Goal: Task Accomplishment & Management: Use online tool/utility

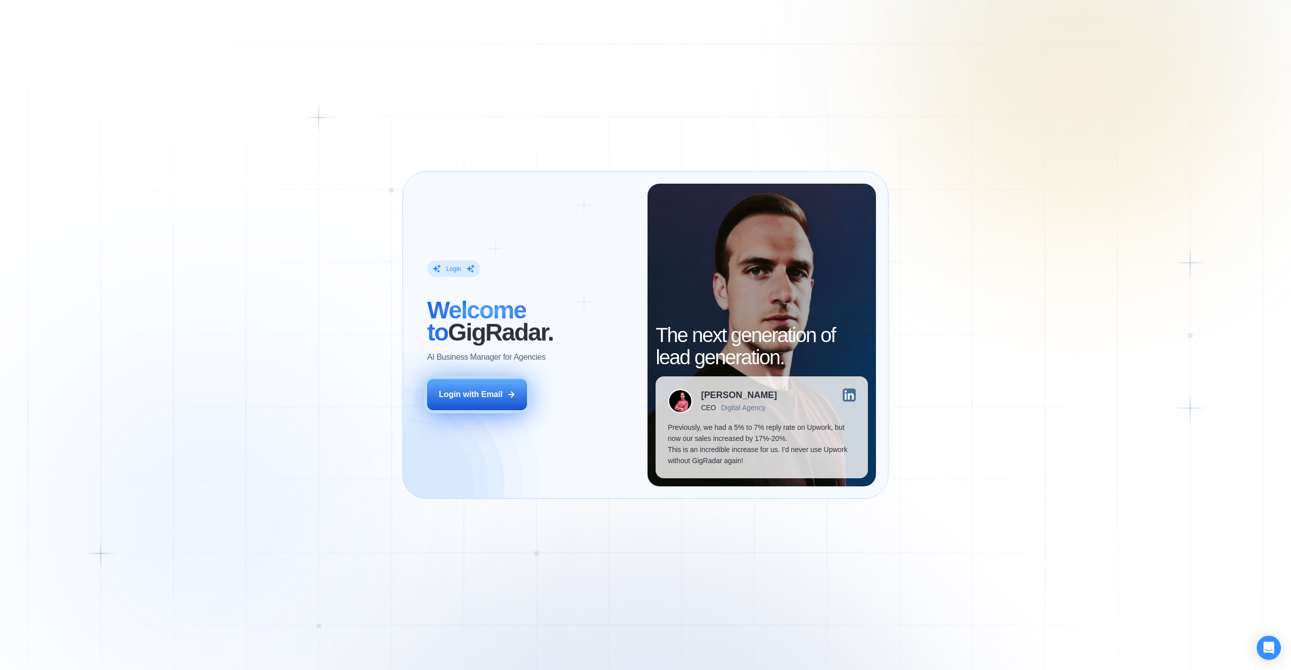
click at [506, 384] on button "Login with Email" at bounding box center [477, 394] width 100 height 31
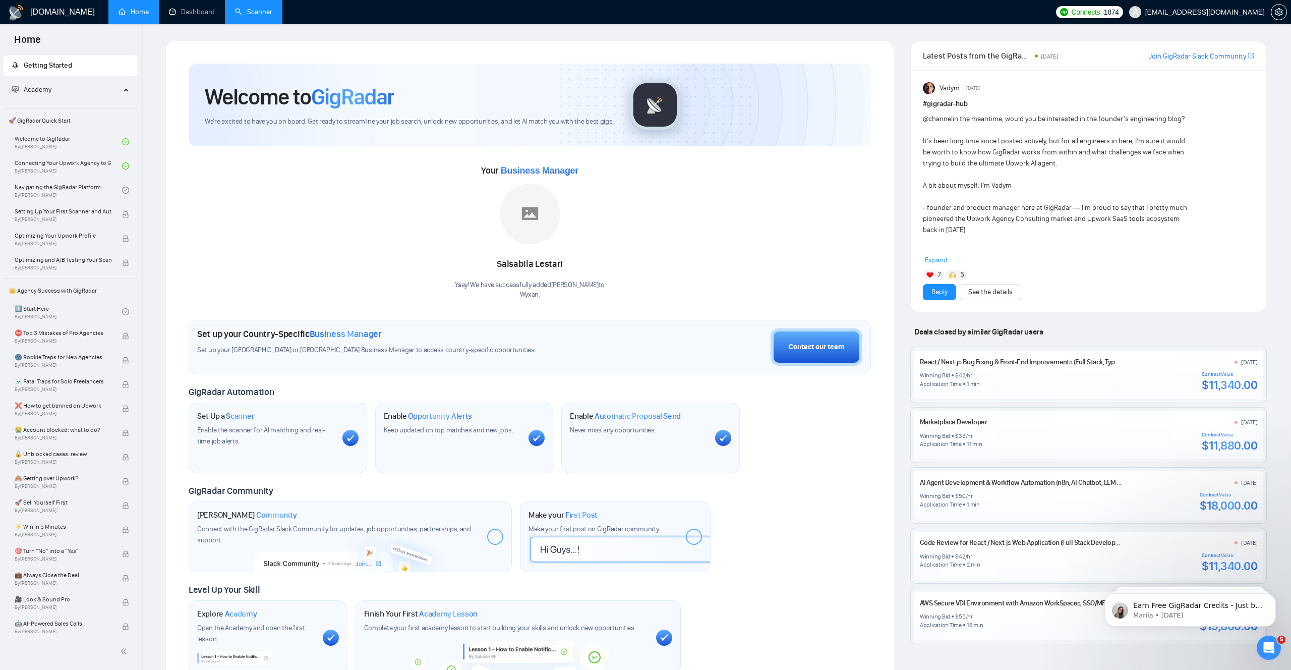
click at [249, 10] on link "Scanner" at bounding box center [253, 12] width 37 height 9
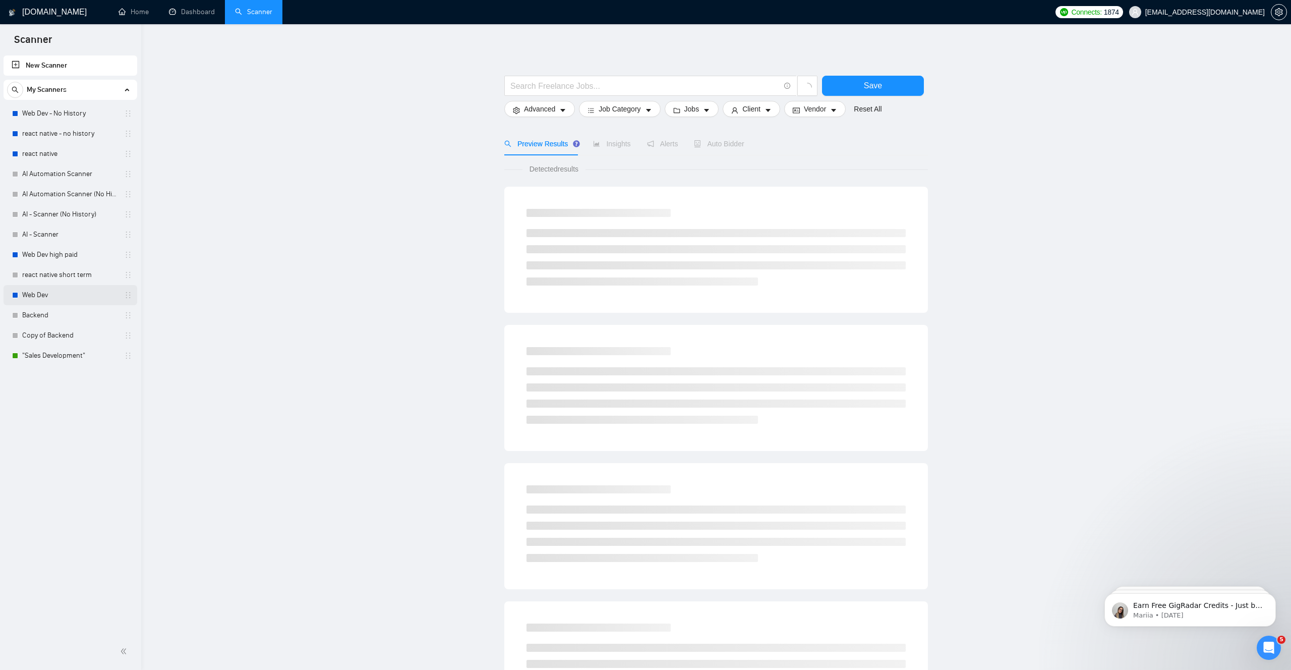
click at [75, 297] on link "Web Dev" at bounding box center [70, 295] width 96 height 20
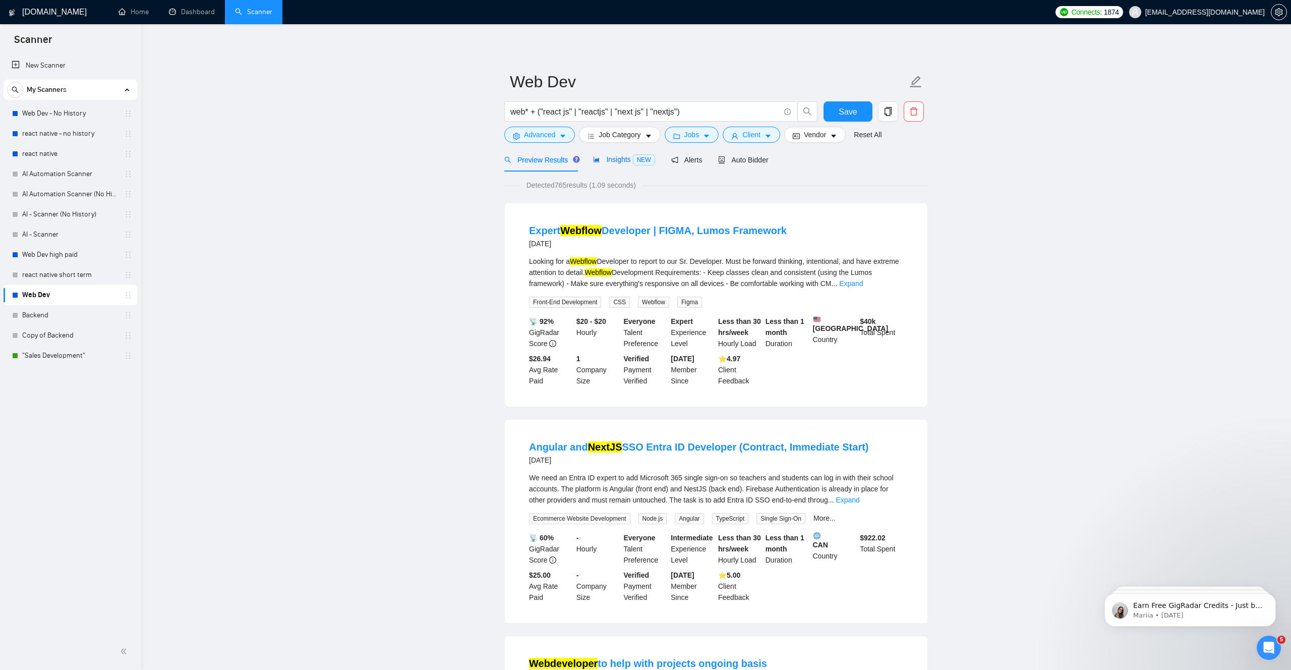
click at [618, 159] on span "Insights NEW" at bounding box center [624, 159] width 62 height 8
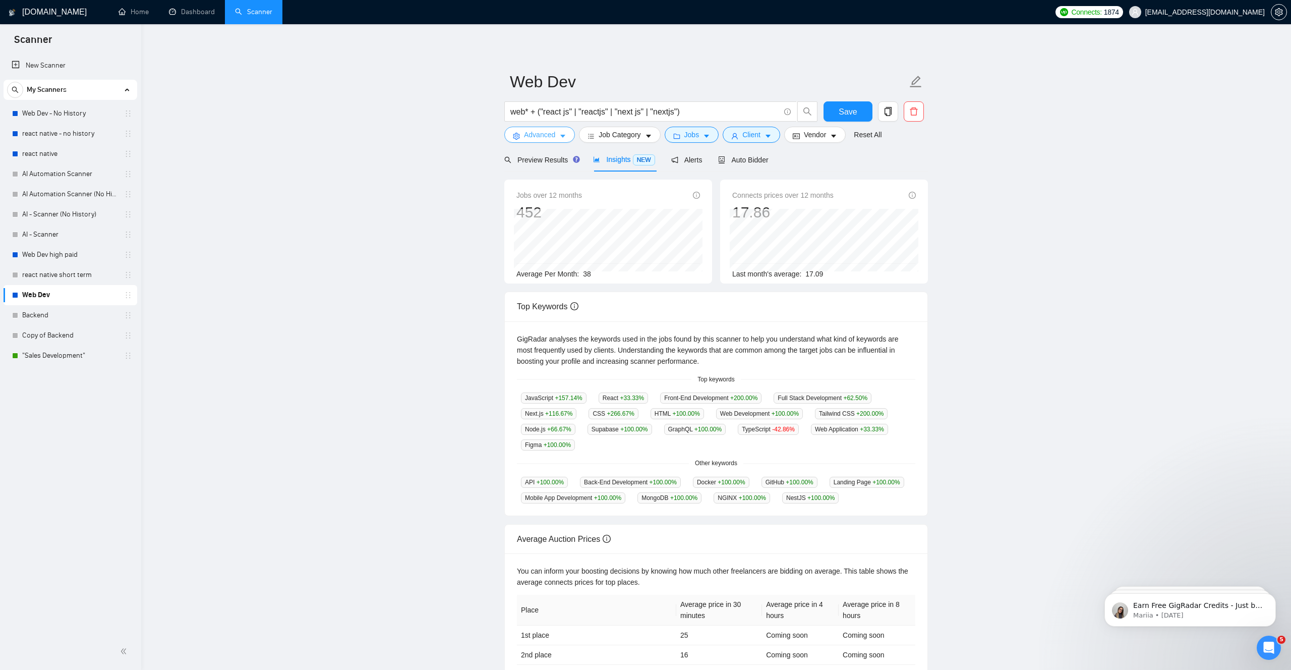
click at [553, 139] on span "Advanced" at bounding box center [539, 134] width 31 height 11
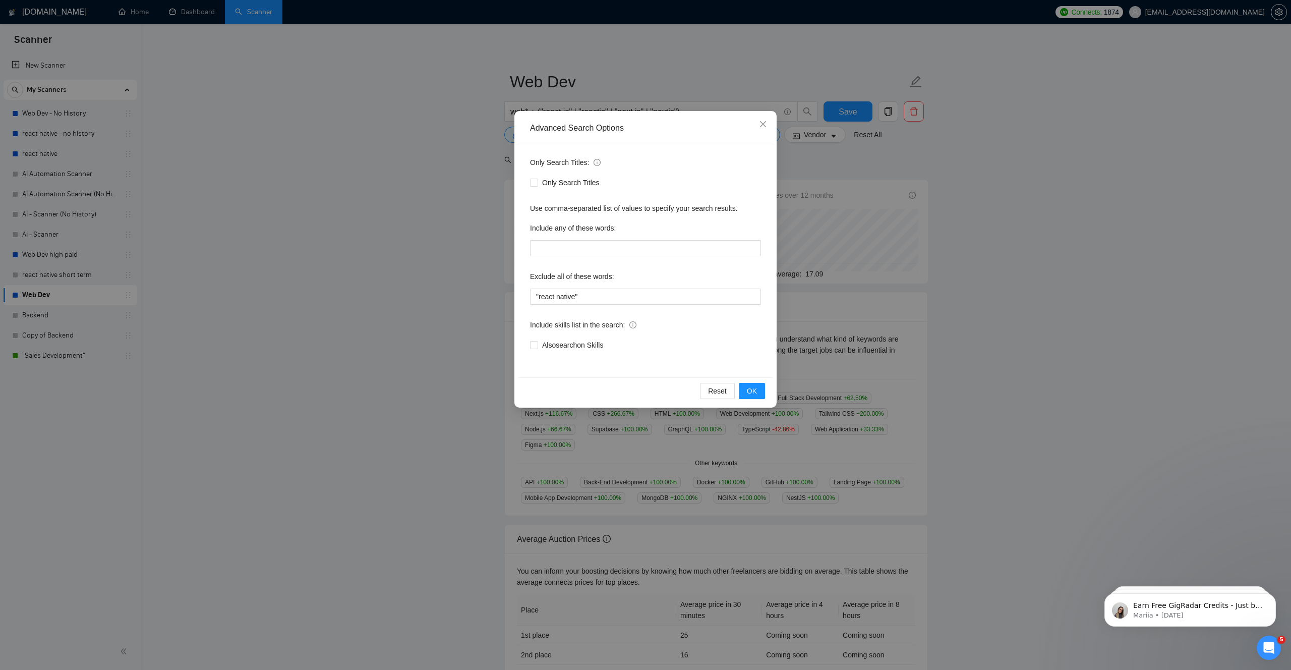
click at [444, 262] on div "Advanced Search Options Only Search Titles: Only Search Titles Use comma-separa…" at bounding box center [645, 335] width 1291 height 670
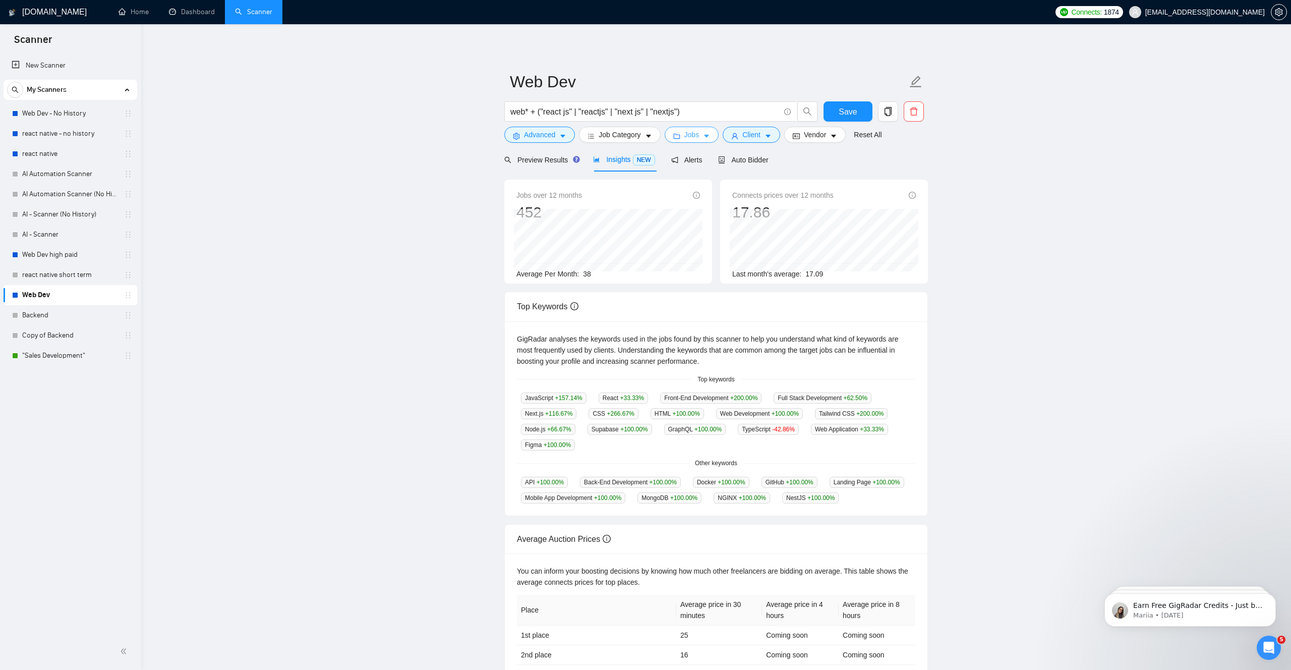
click at [700, 131] on span "Jobs" at bounding box center [692, 134] width 15 height 11
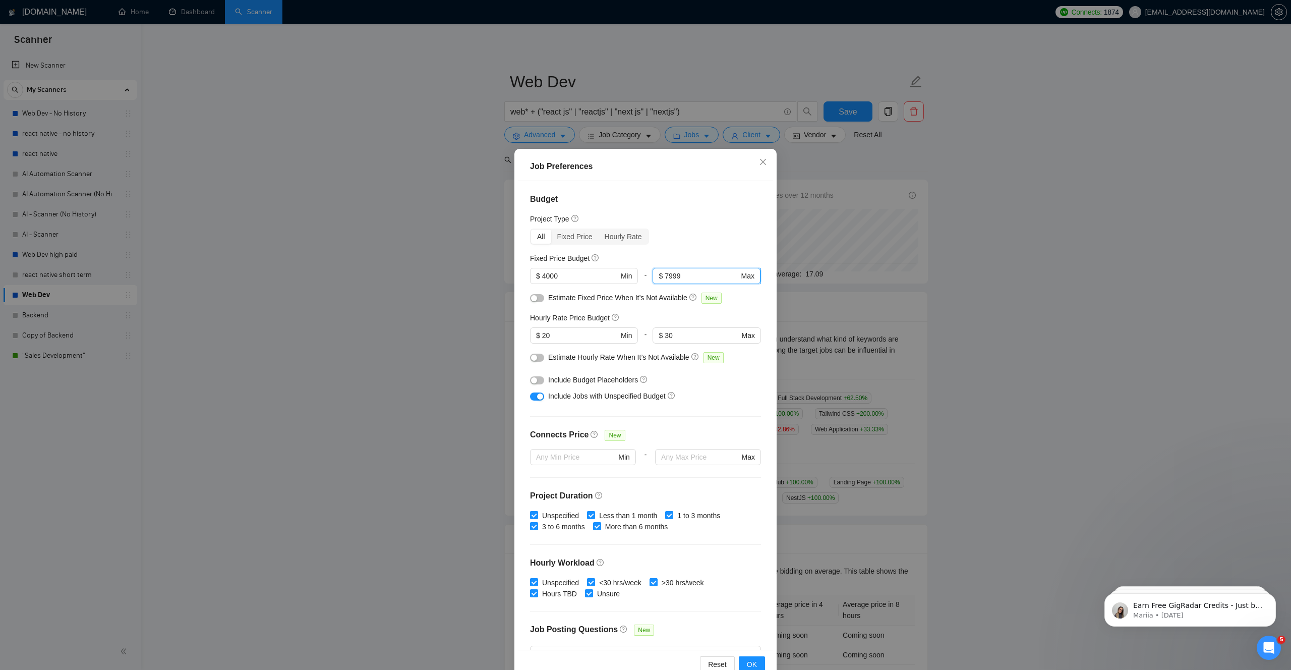
click at [729, 278] on input "7999" at bounding box center [702, 275] width 74 height 11
click at [694, 274] on input "text" at bounding box center [702, 275] width 74 height 11
type input "8000"
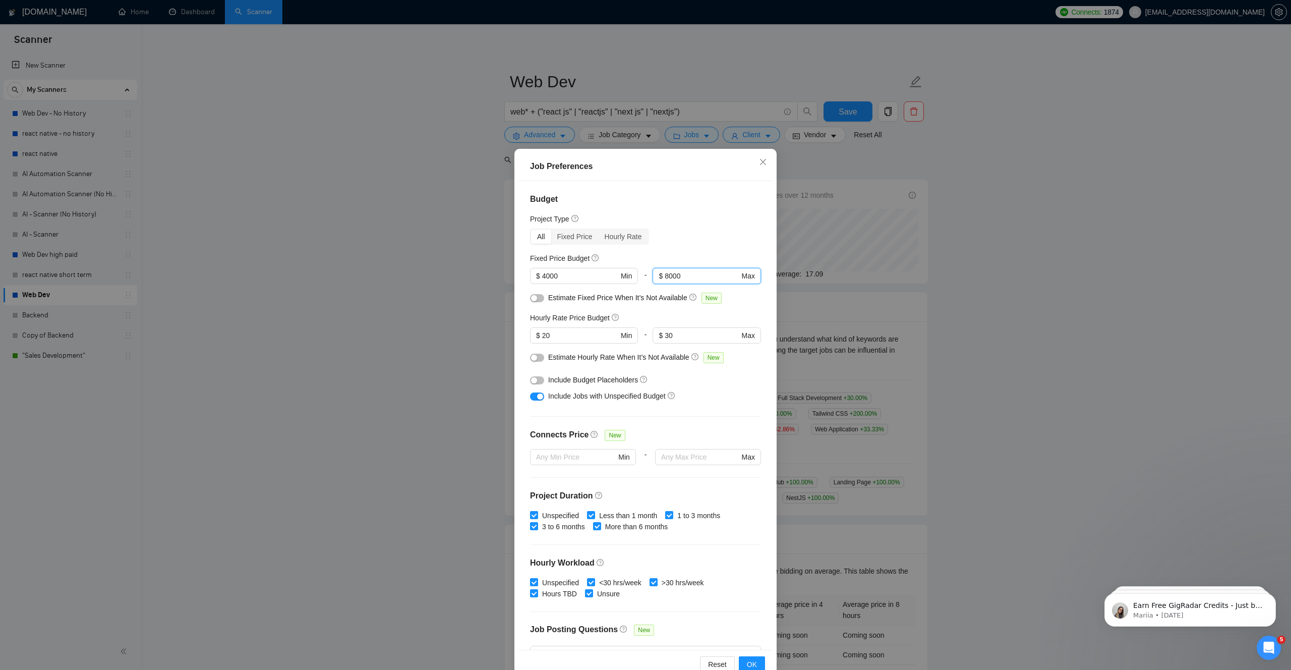
click at [773, 312] on div "Job Preferences Budget Project Type All Fixed Price Hourly Rate Fixed Price Bud…" at bounding box center [646, 416] width 262 height 534
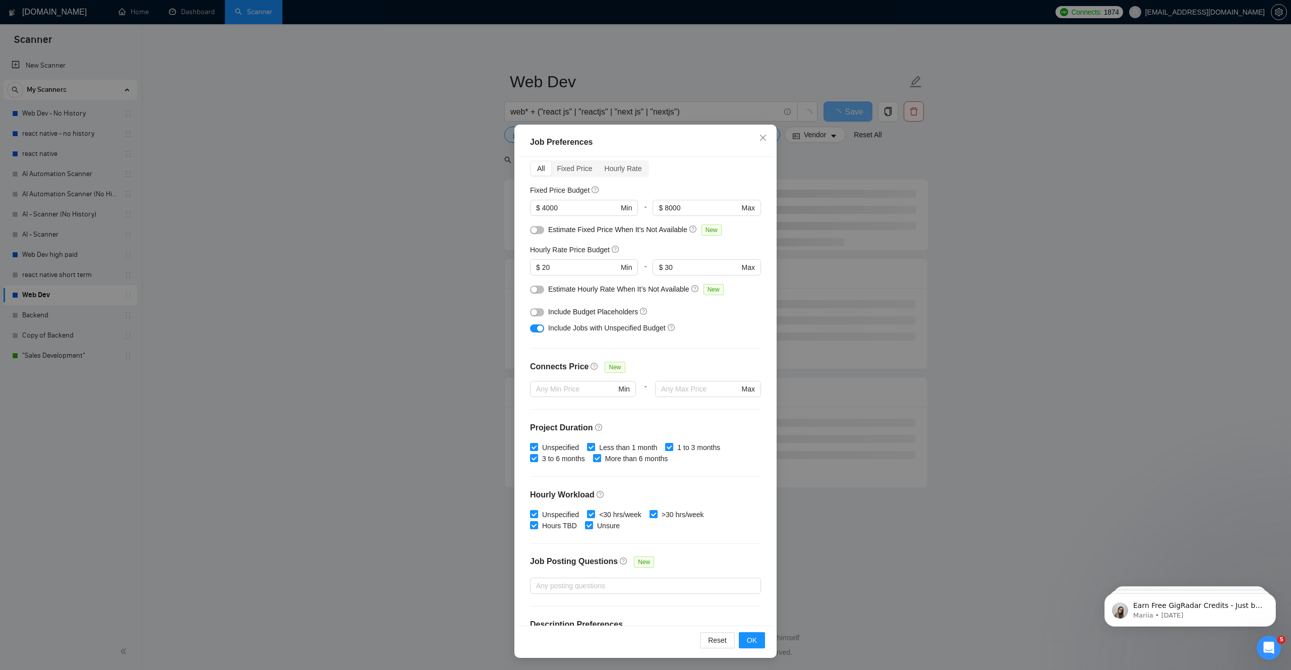
scroll to position [100, 0]
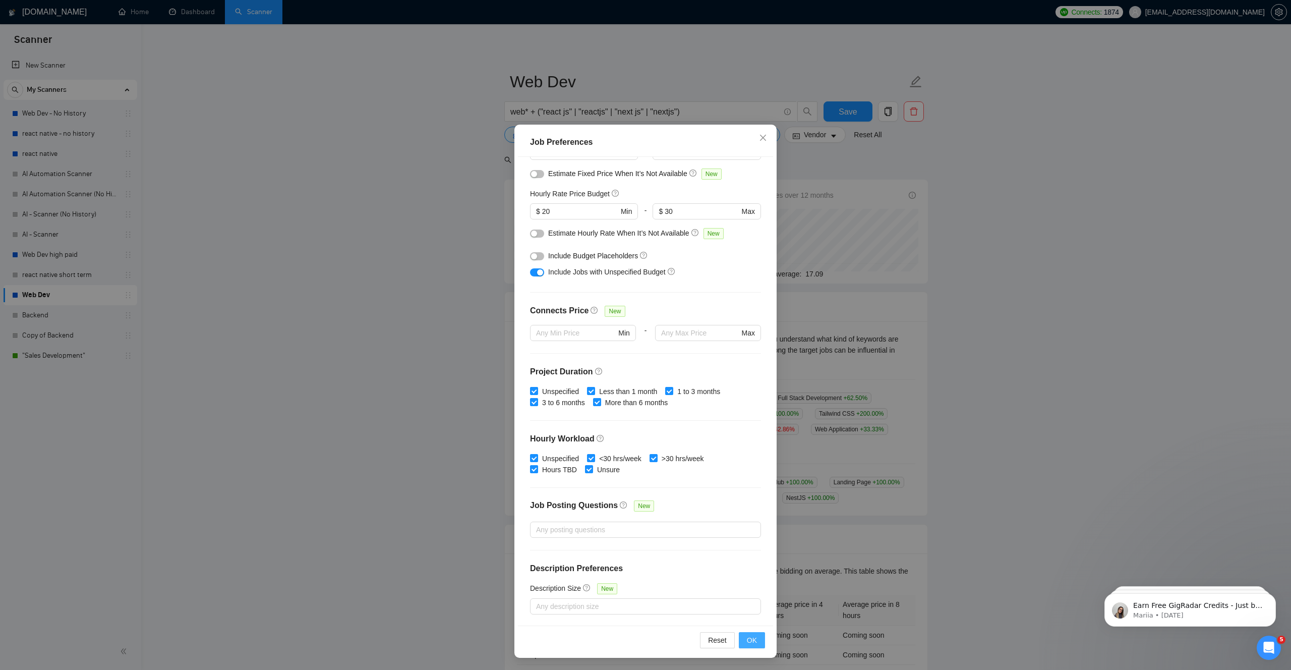
click at [756, 644] on span "OK" at bounding box center [752, 640] width 10 height 11
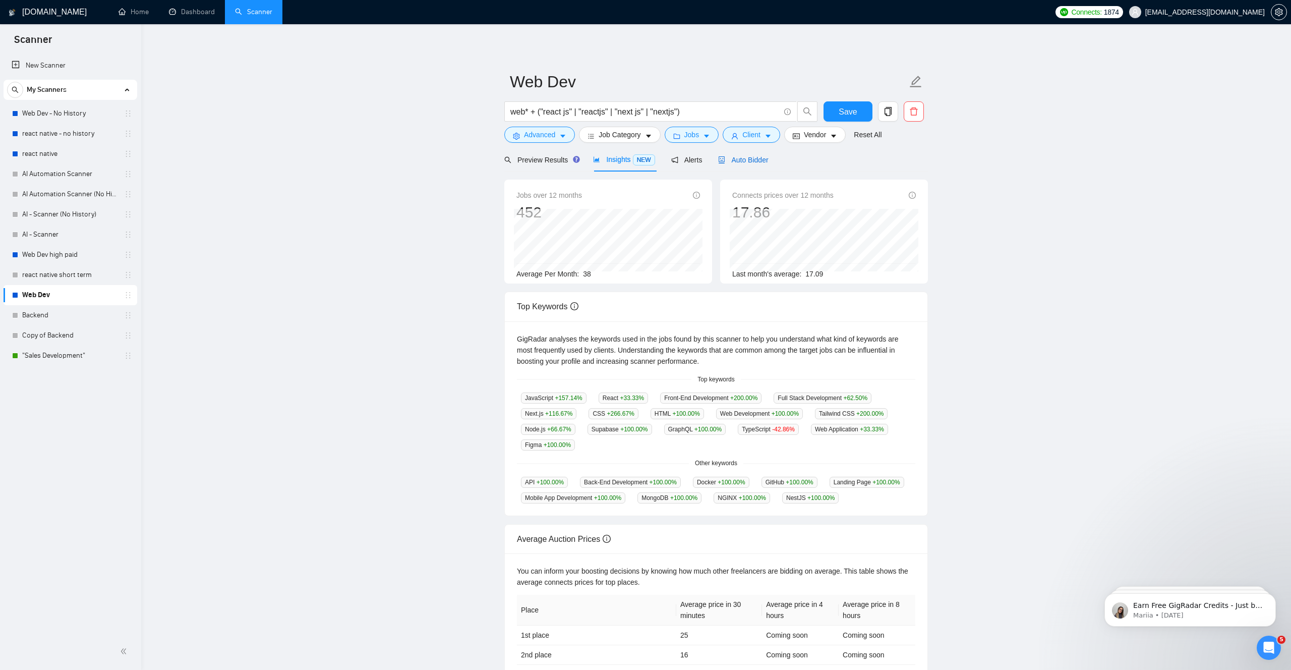
click at [737, 162] on span "Auto Bidder" at bounding box center [743, 160] width 50 height 8
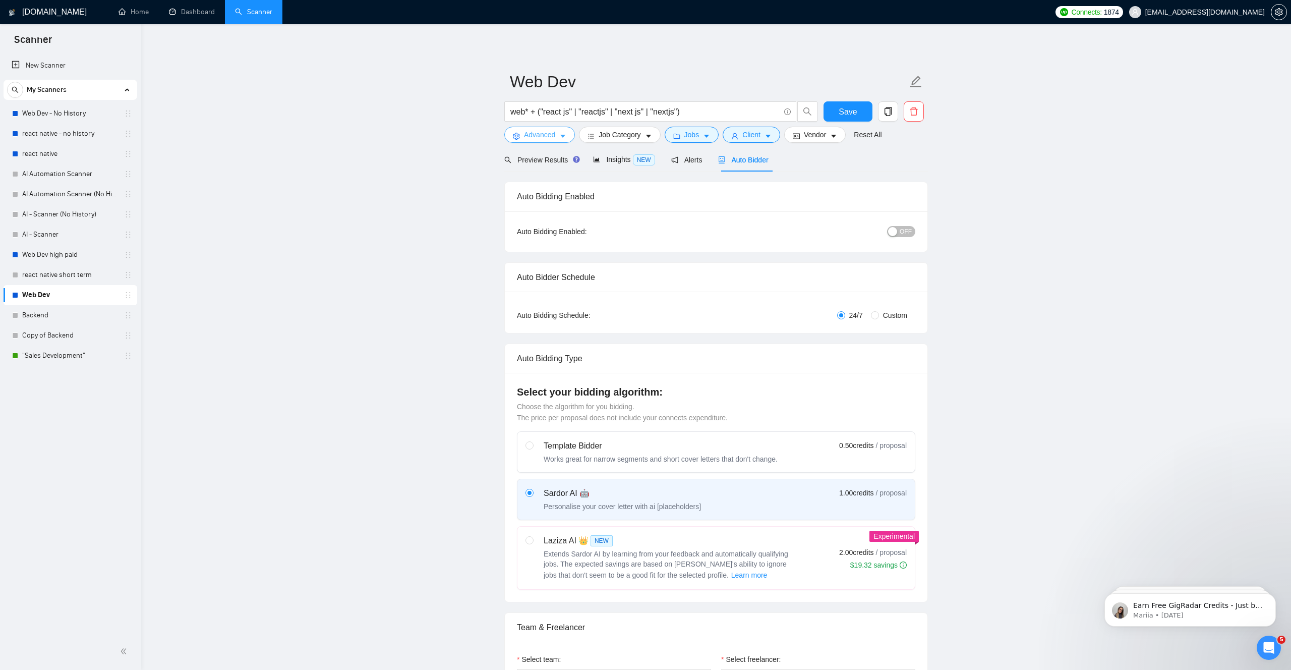
click at [557, 136] on button "Advanced" at bounding box center [539, 135] width 71 height 16
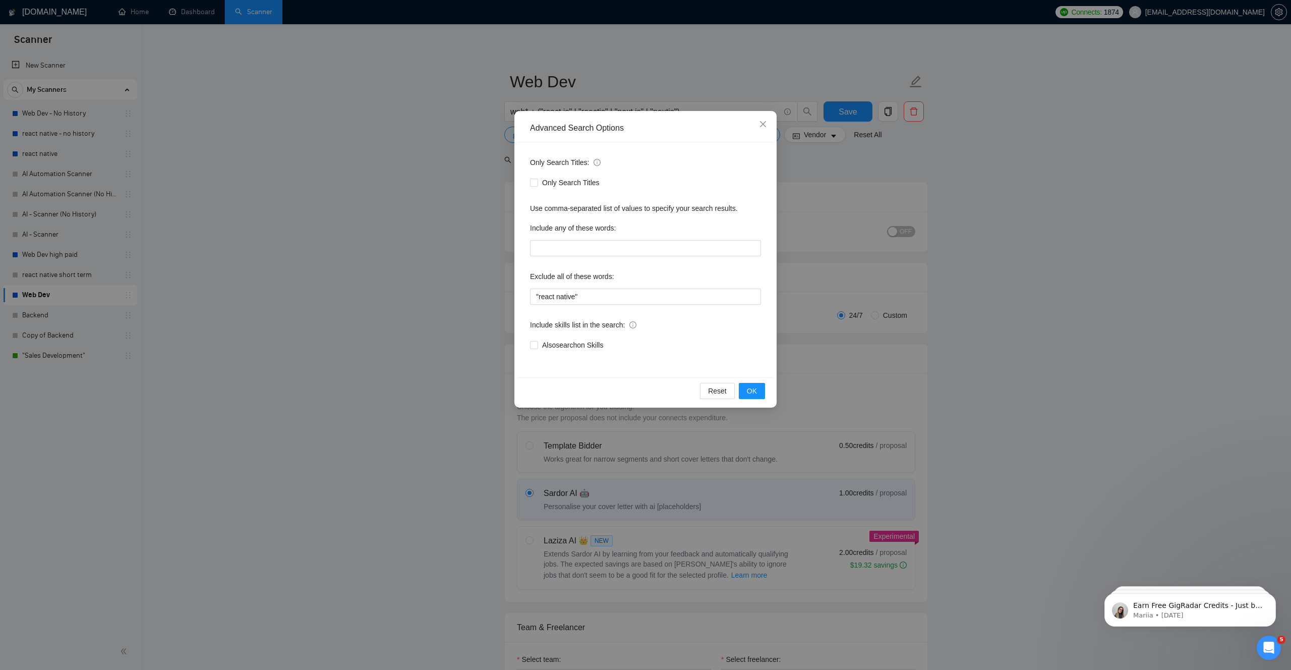
click at [429, 277] on div "Advanced Search Options Only Search Titles: Only Search Titles Use comma-separa…" at bounding box center [645, 335] width 1291 height 670
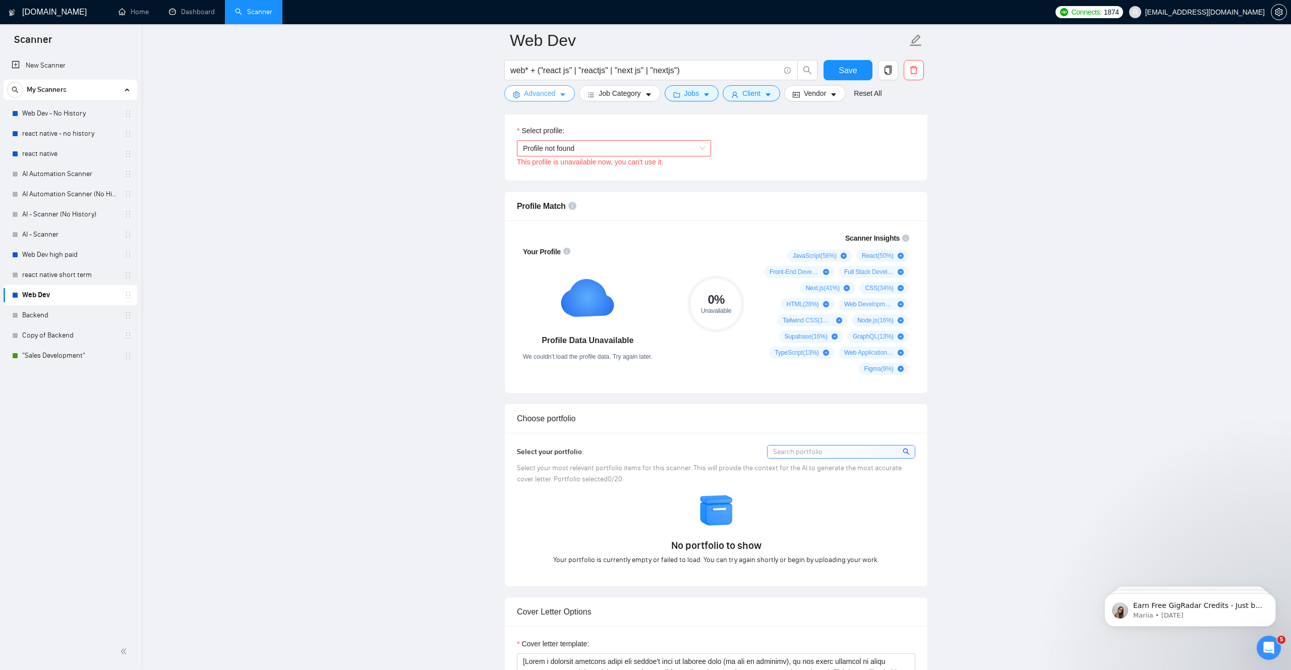
scroll to position [402, 0]
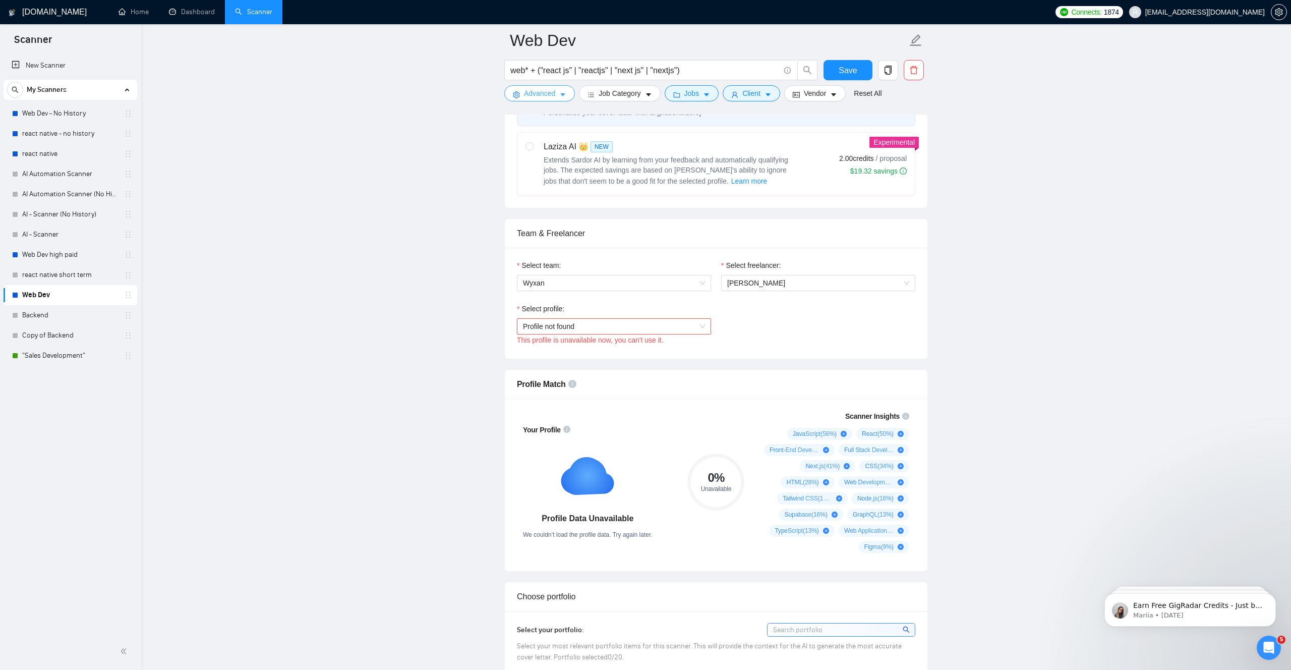
click at [620, 327] on span "Profile not found" at bounding box center [614, 326] width 182 height 15
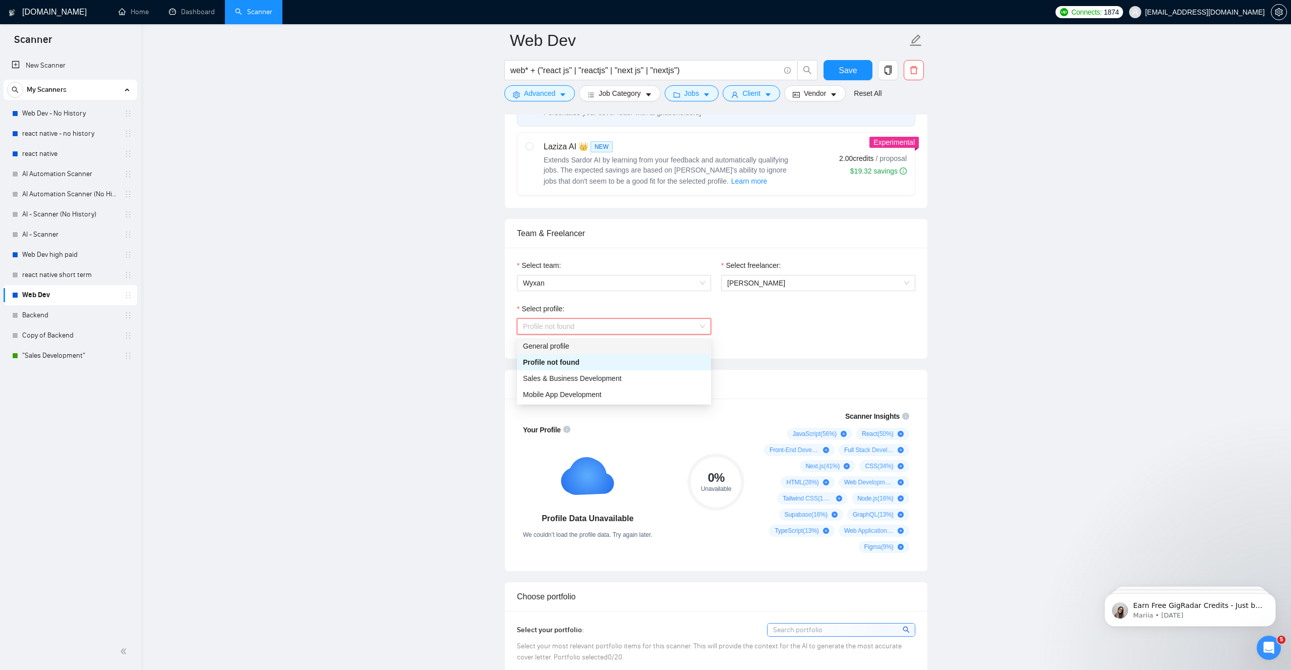
click at [609, 340] on div "General profile" at bounding box center [614, 345] width 182 height 11
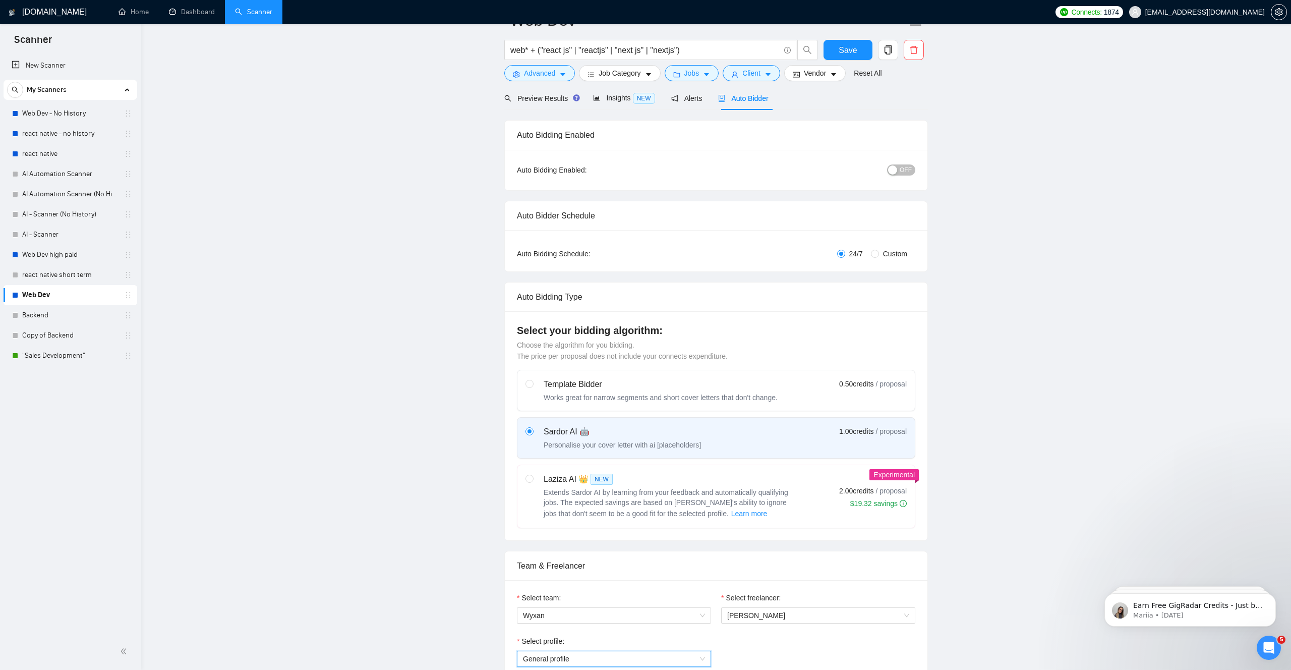
scroll to position [0, 0]
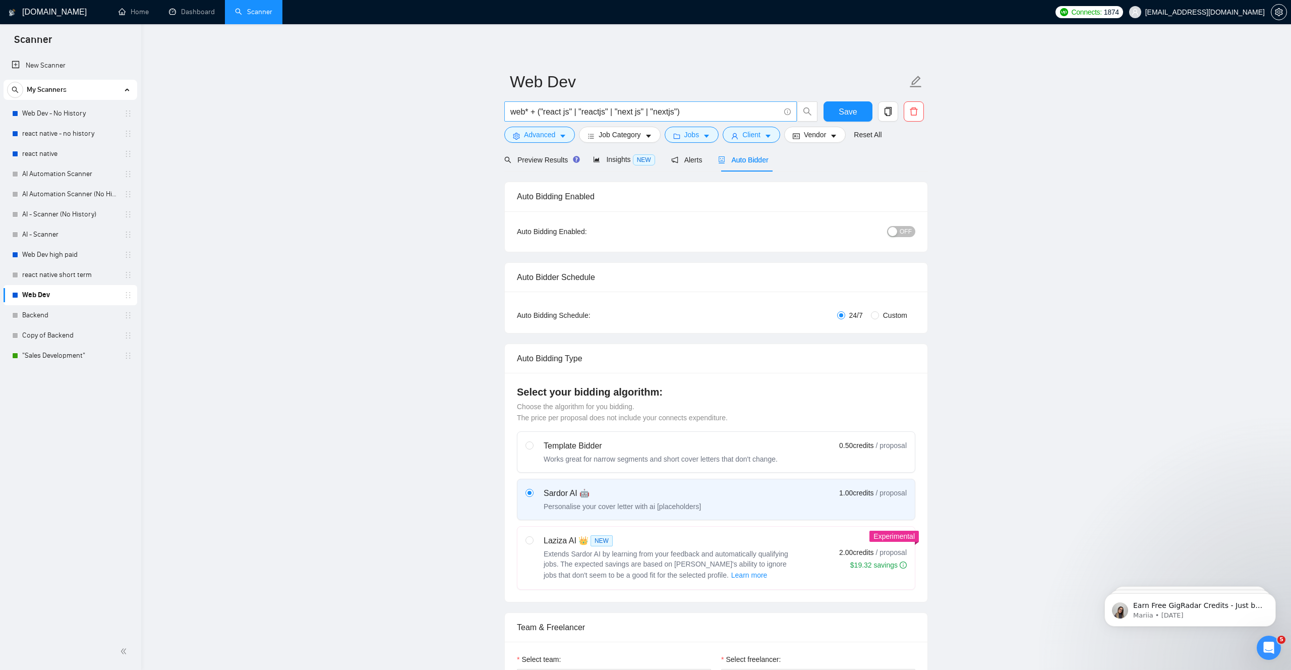
click at [519, 113] on input "web* + ("react js" | "reactjs" | "next js" | "nextjs")" at bounding box center [644, 111] width 269 height 13
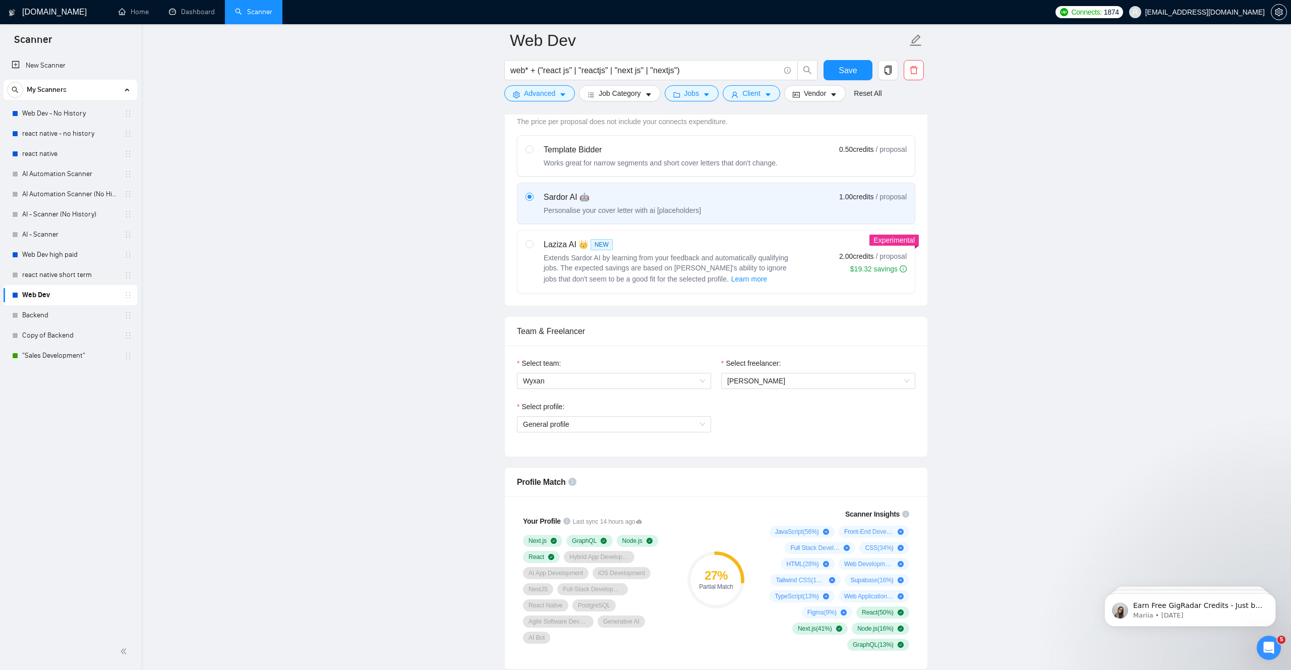
scroll to position [562, 0]
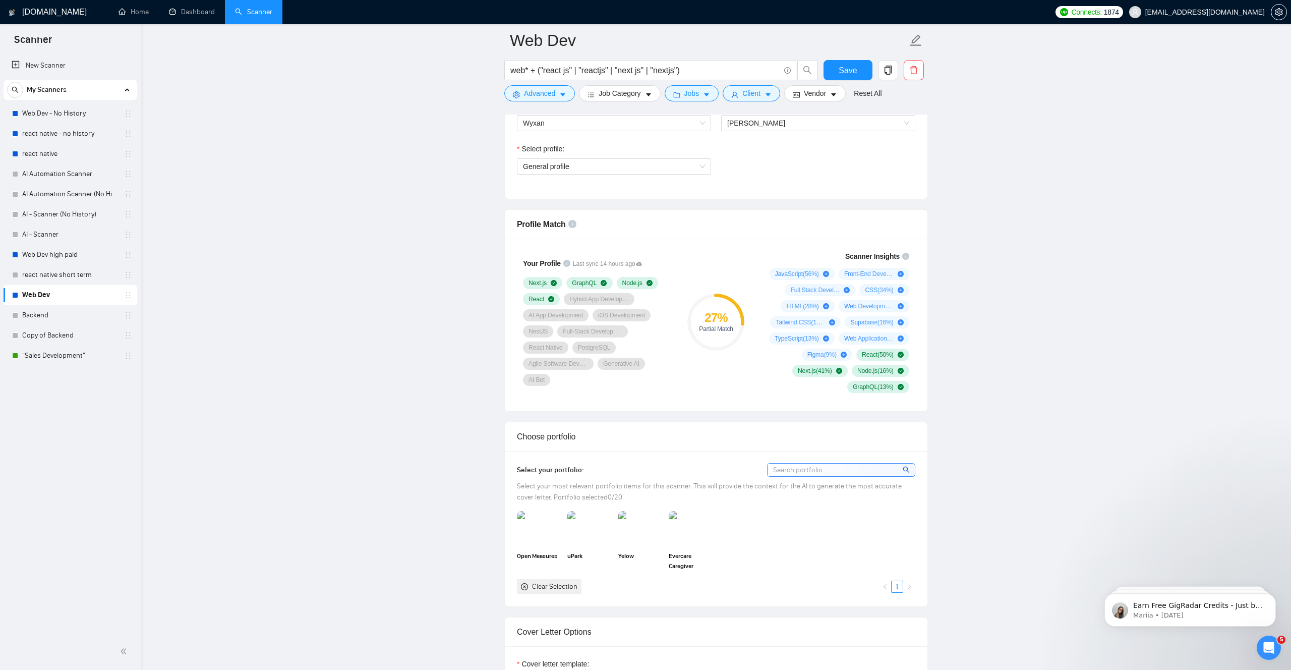
click at [23, 252] on link "Web Dev high paid" at bounding box center [70, 255] width 96 height 20
click at [847, 67] on span "Save" at bounding box center [848, 70] width 18 height 13
click at [54, 150] on link "react native" at bounding box center [70, 154] width 96 height 20
click at [62, 149] on link "react native" at bounding box center [70, 154] width 96 height 20
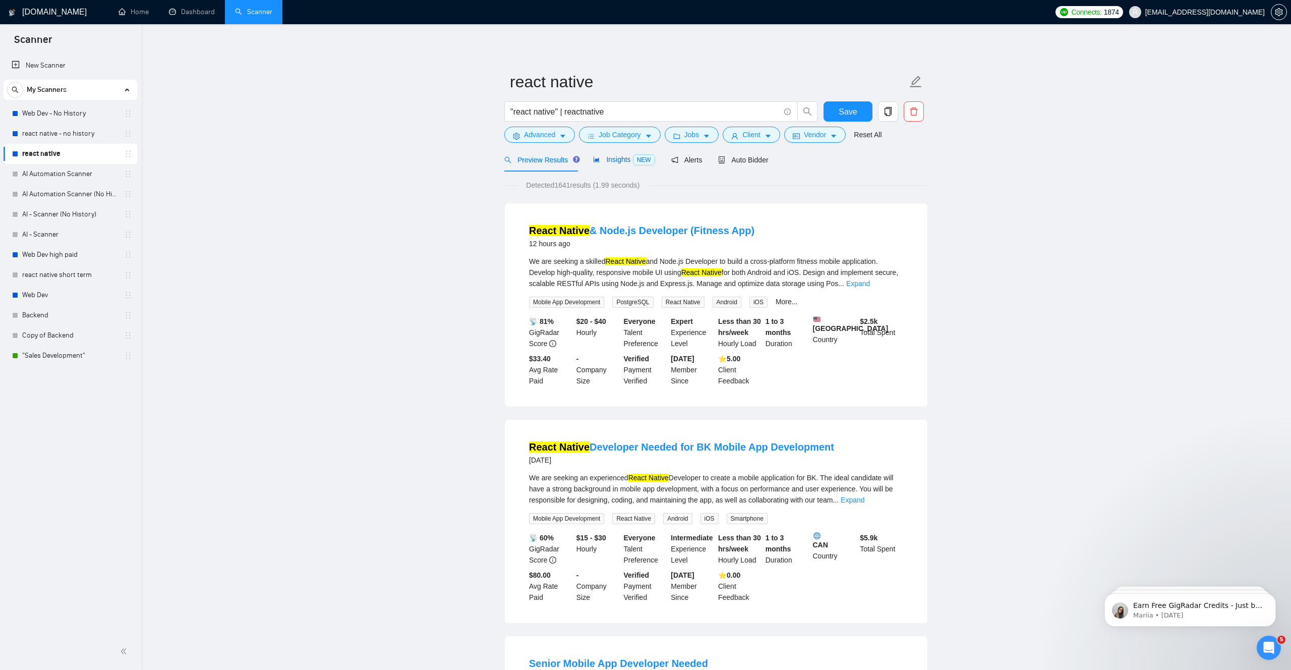
click at [629, 155] on span "Insights NEW" at bounding box center [624, 159] width 62 height 8
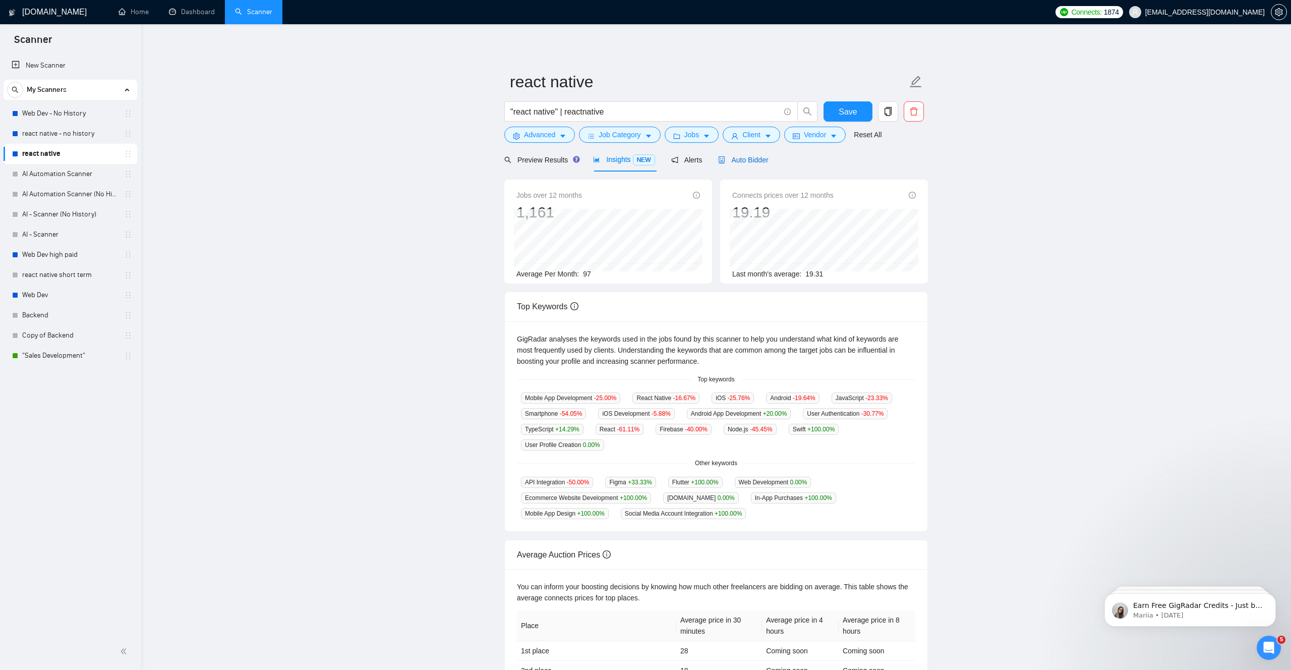
click at [762, 155] on div "Auto Bidder" at bounding box center [743, 159] width 50 height 11
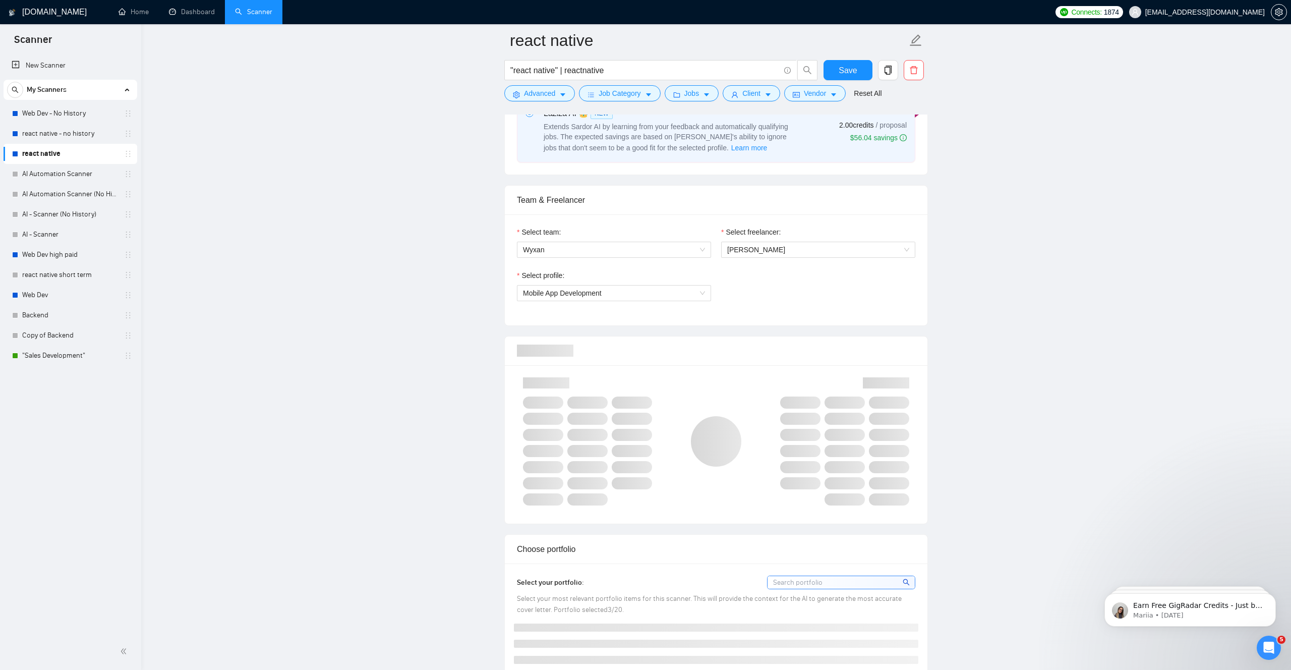
scroll to position [524, 0]
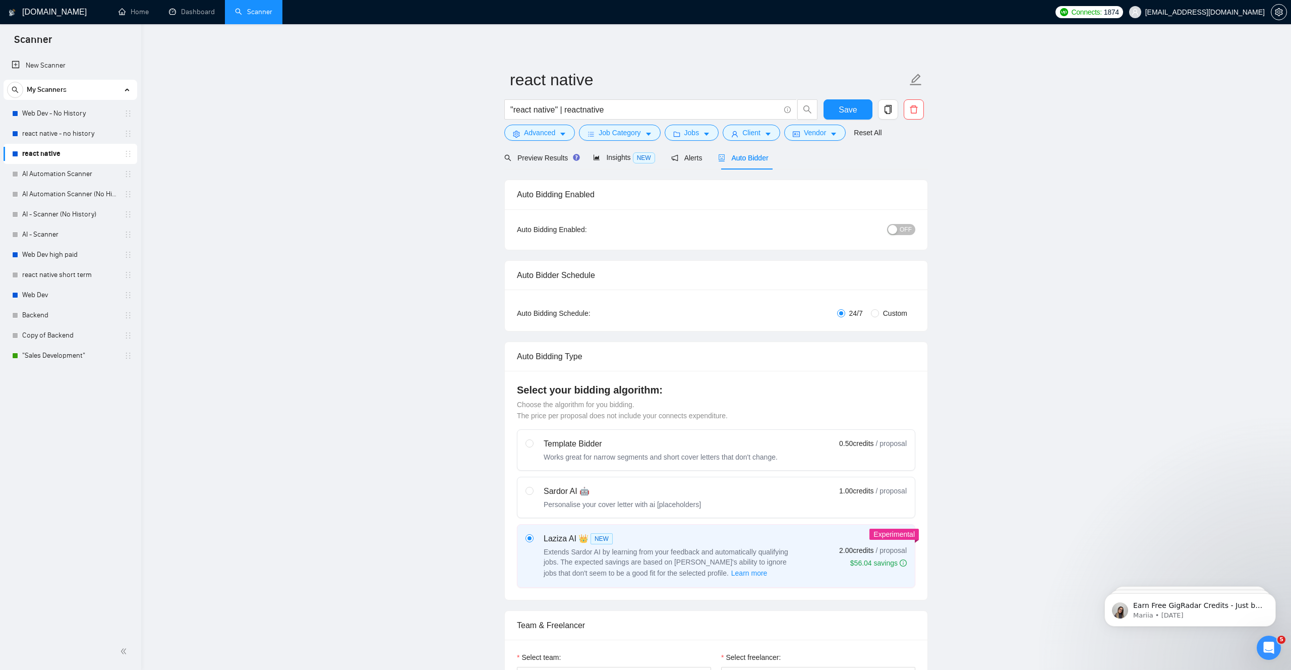
scroll to position [0, 0]
click at [615, 163] on span "Insights NEW" at bounding box center [624, 159] width 62 height 8
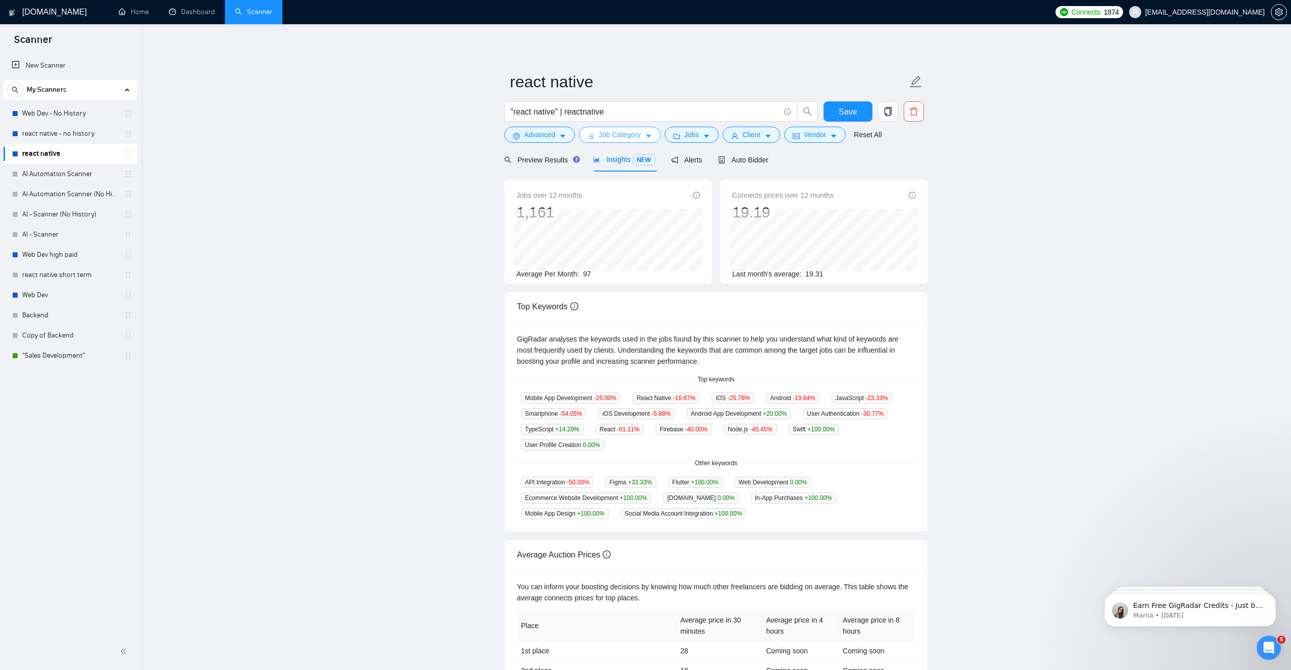
click at [638, 132] on span "Job Category" at bounding box center [620, 134] width 42 height 11
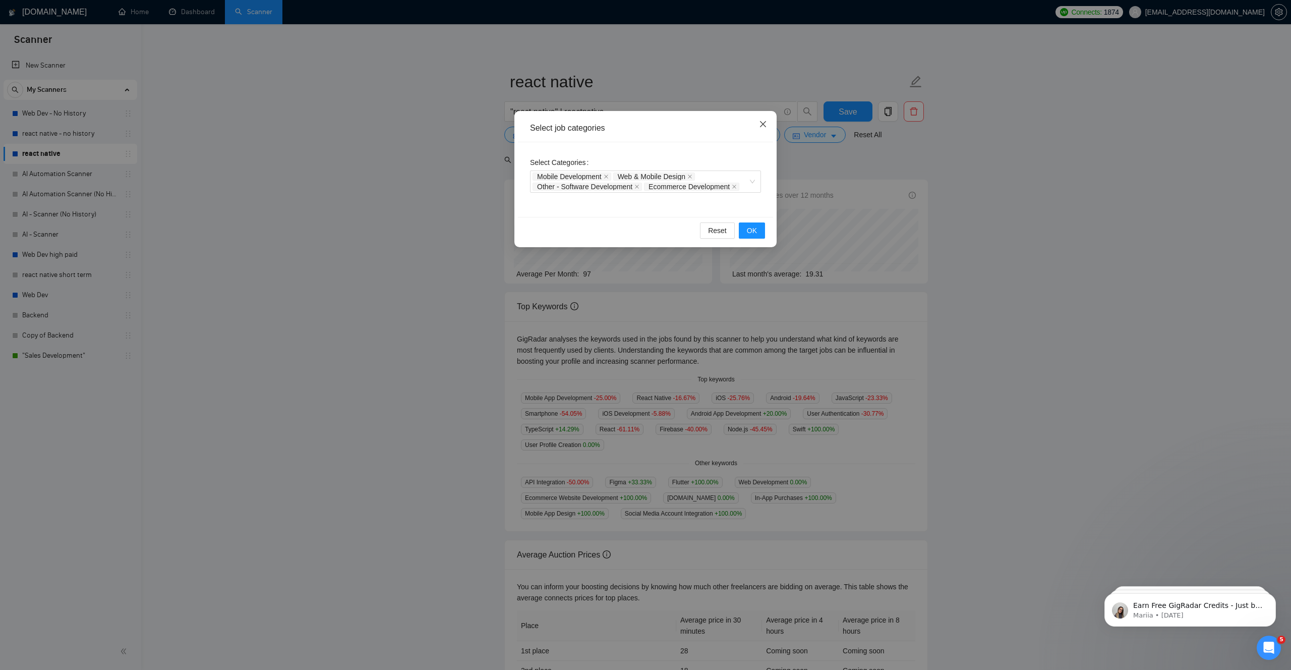
click at [768, 126] on span "Close" at bounding box center [763, 124] width 27 height 27
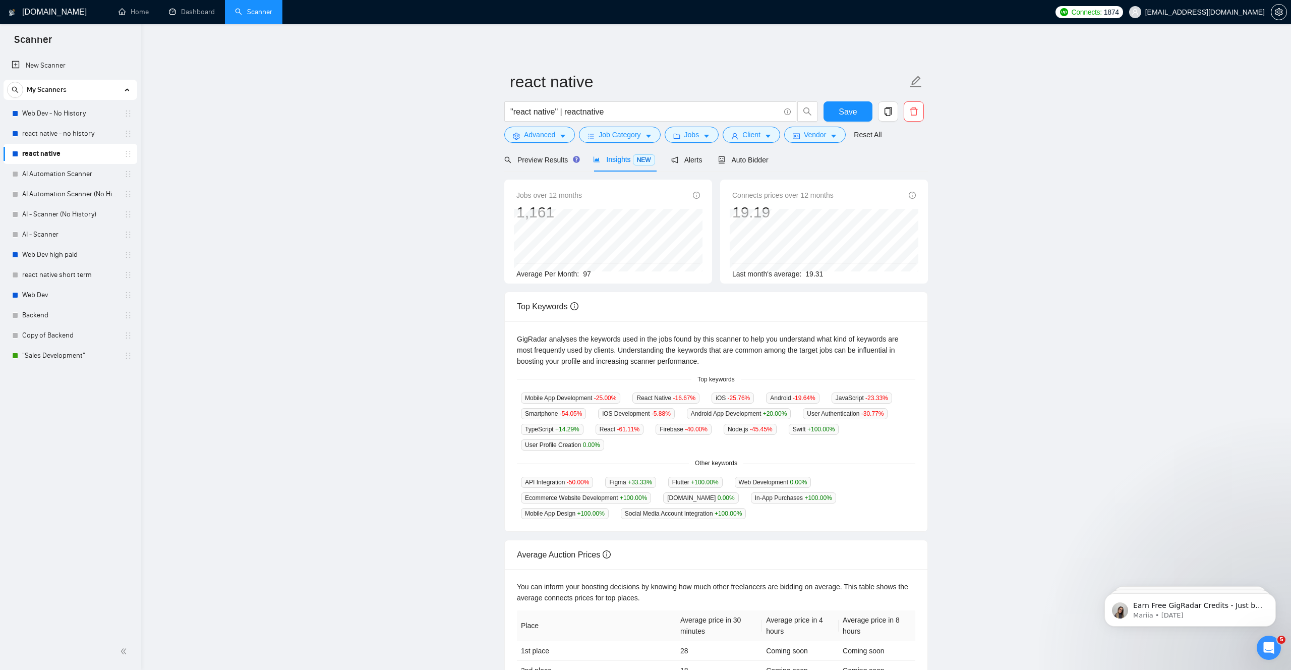
click at [651, 163] on span "NEW" at bounding box center [644, 159] width 22 height 11
click at [680, 135] on icon "folder" at bounding box center [676, 136] width 7 height 5
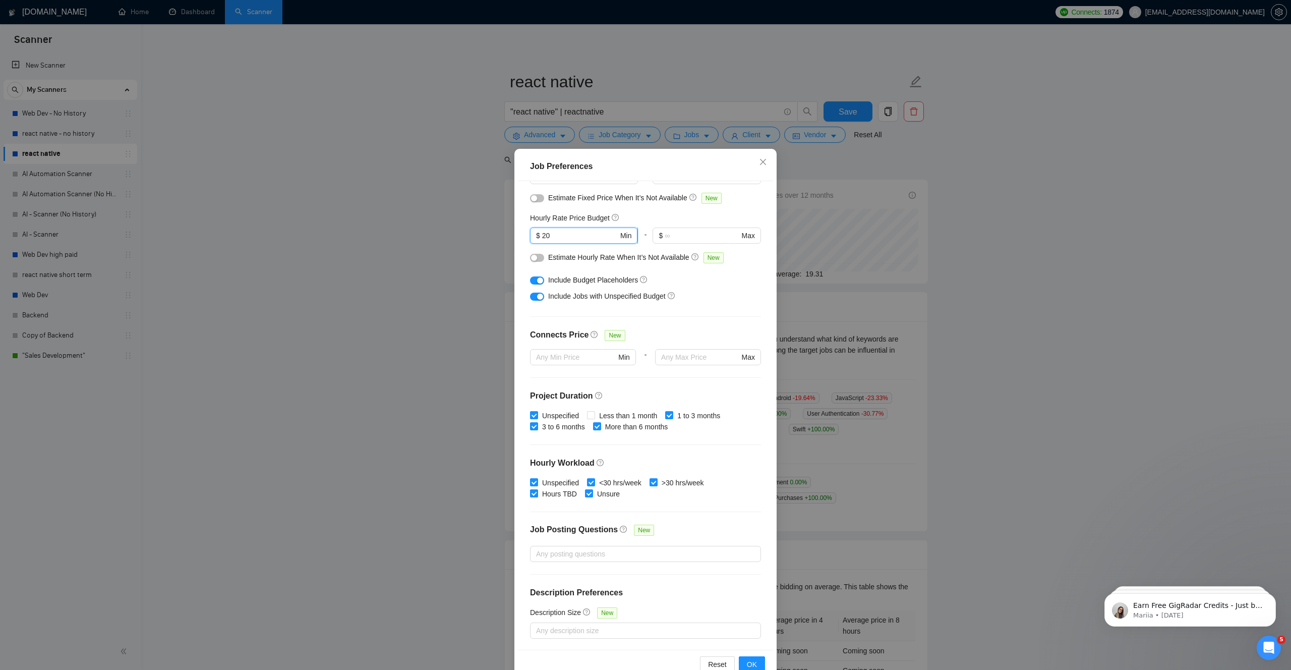
click at [574, 234] on input "20" at bounding box center [580, 235] width 76 height 11
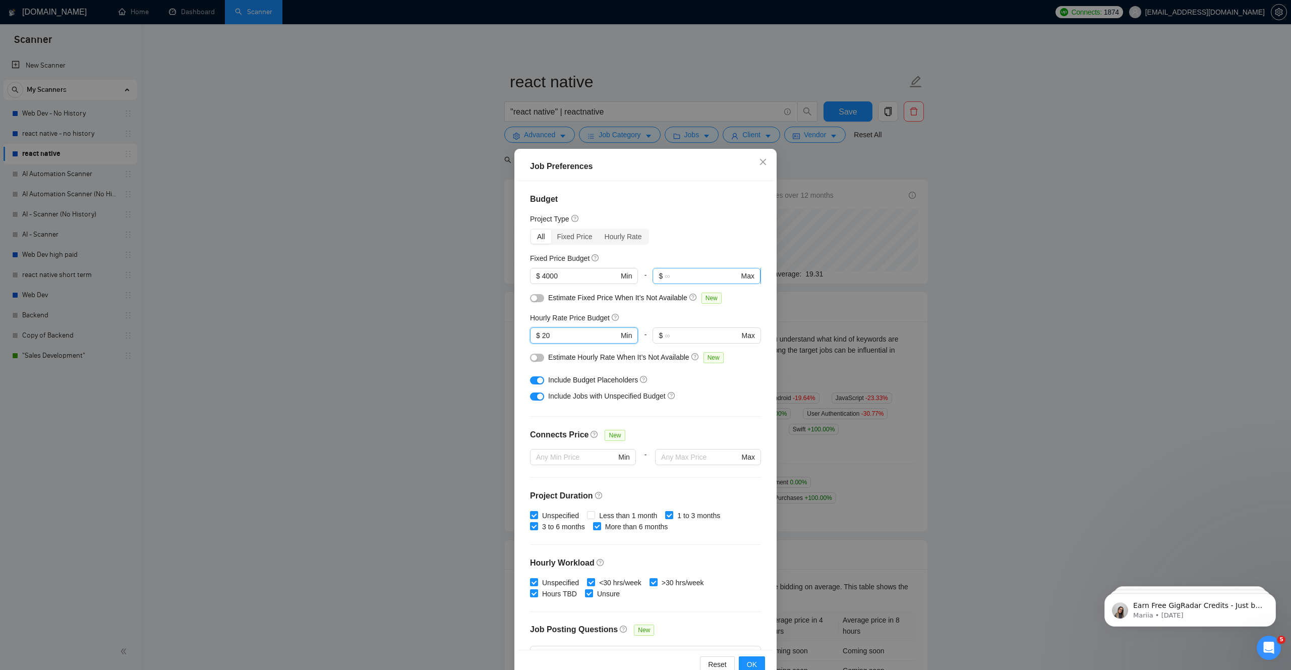
click at [699, 272] on input "text" at bounding box center [702, 275] width 74 height 11
type input "8000"
click at [760, 396] on div "Include Jobs with Unspecified Budget" at bounding box center [645, 396] width 231 height 16
click at [714, 330] on input "text" at bounding box center [702, 335] width 74 height 11
type input "35"
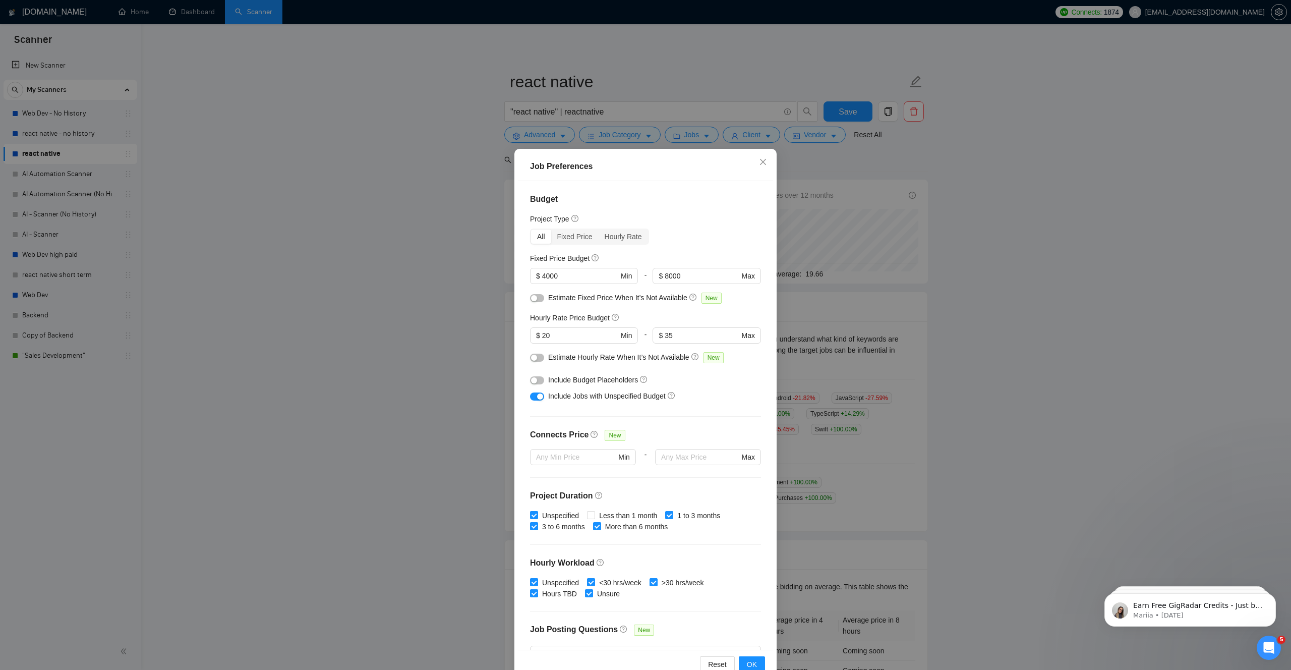
click at [766, 364] on div "Budget Project Type All Fixed Price Hourly Rate Fixed Price Budget $ 4000 Min -…" at bounding box center [645, 415] width 255 height 469
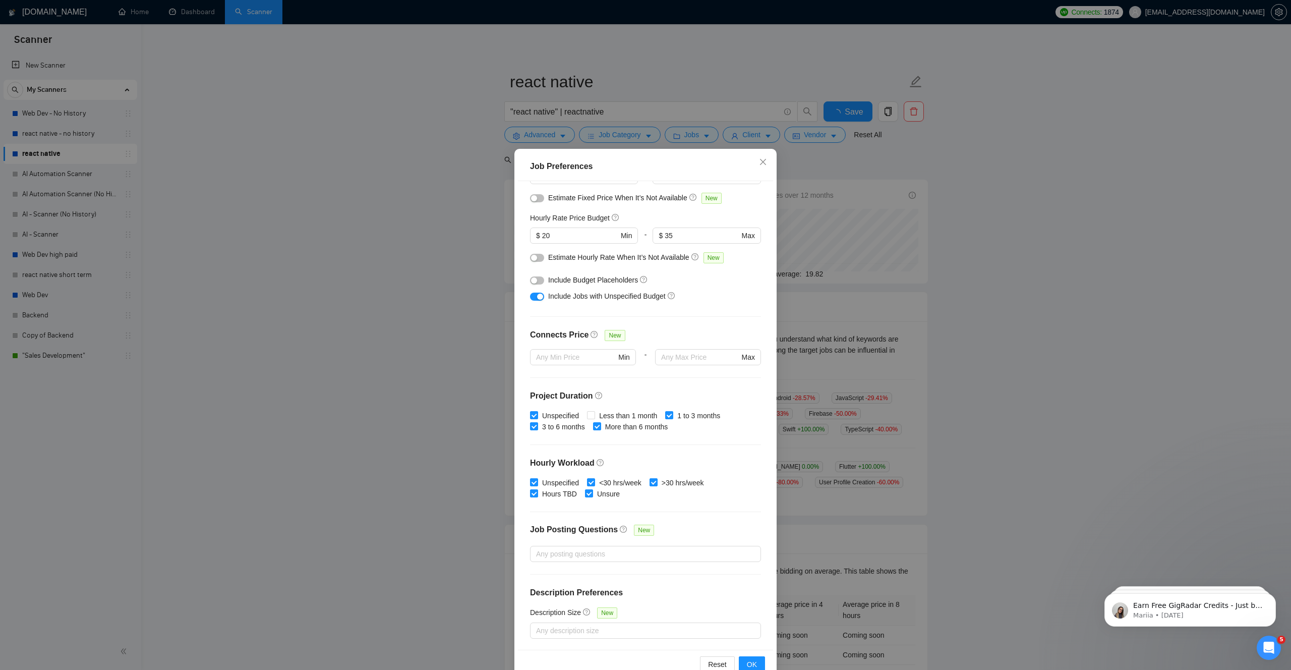
scroll to position [24, 0]
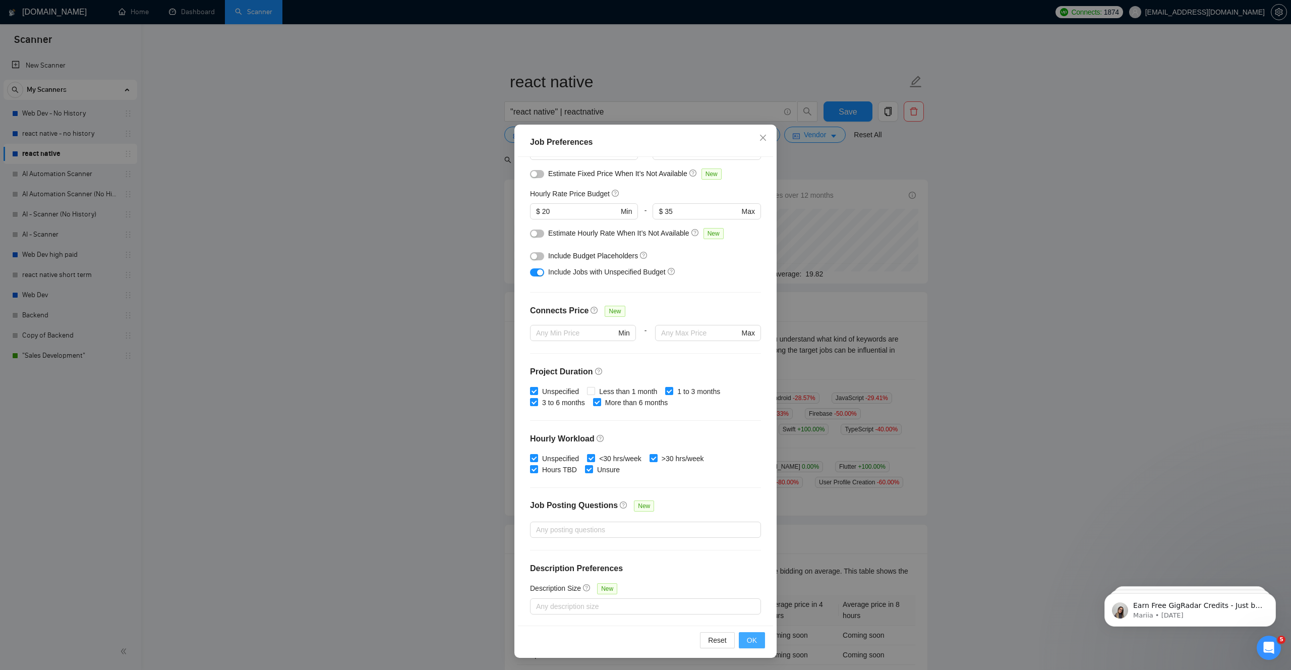
click at [753, 638] on span "OK" at bounding box center [752, 640] width 10 height 11
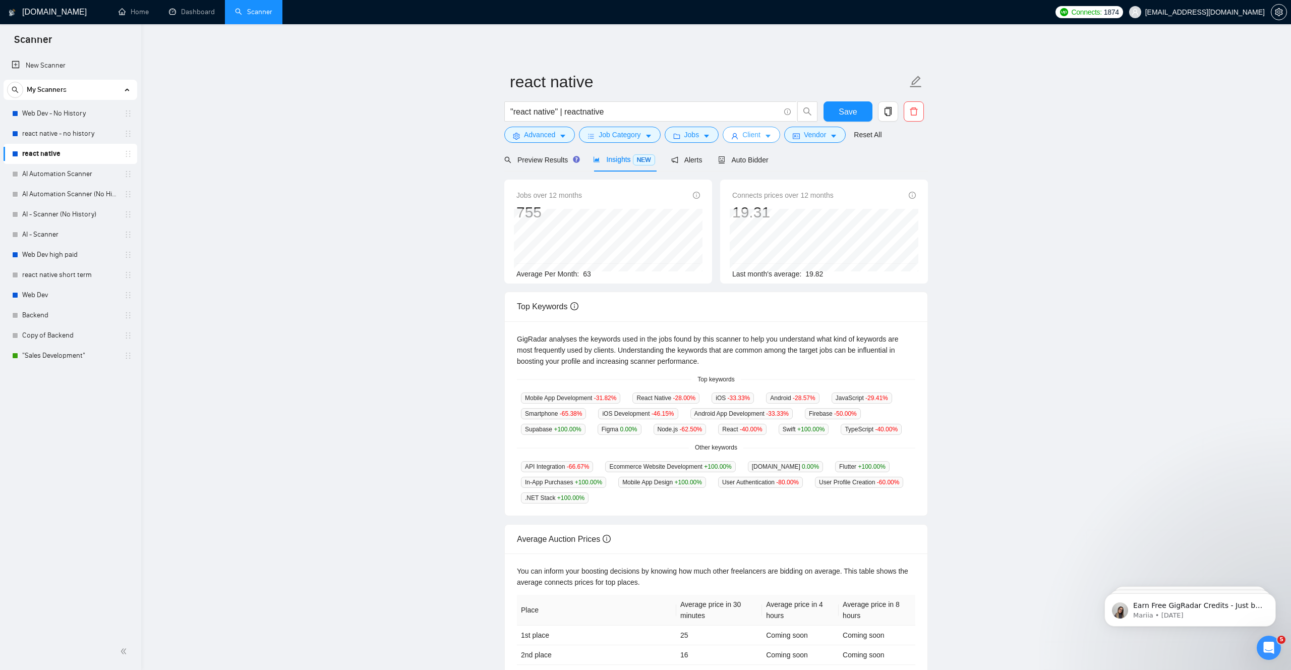
click at [751, 137] on span "Client" at bounding box center [752, 134] width 18 height 11
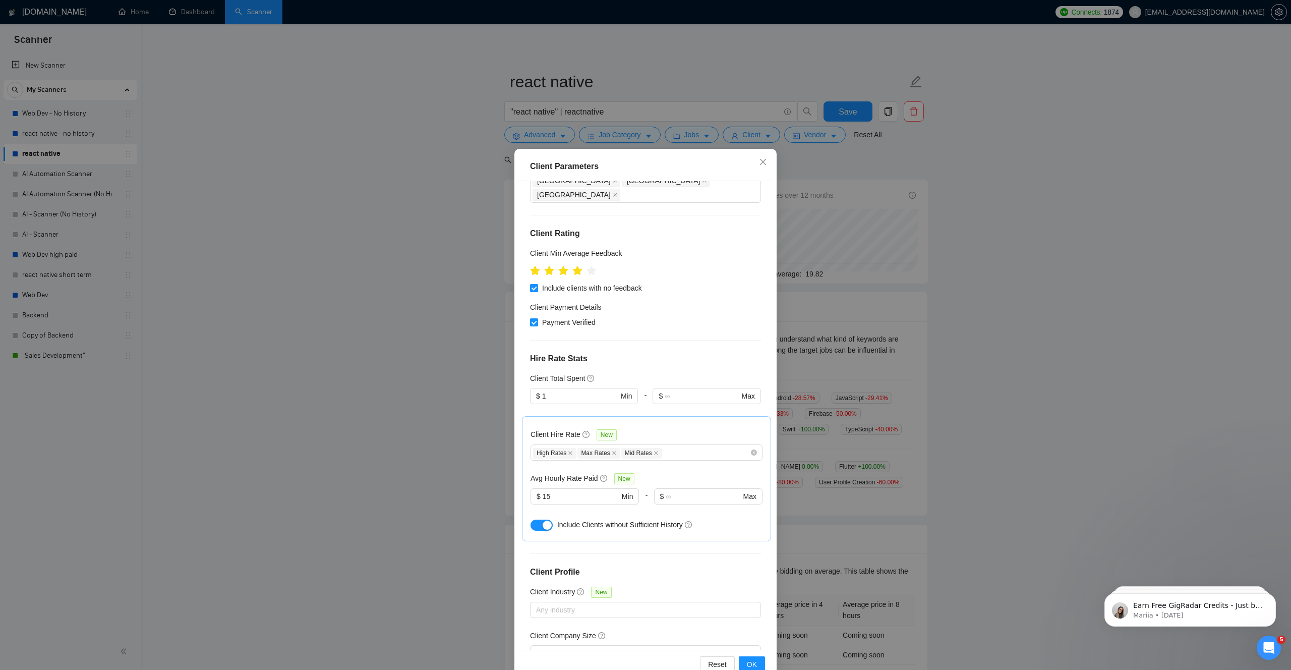
scroll to position [160, 0]
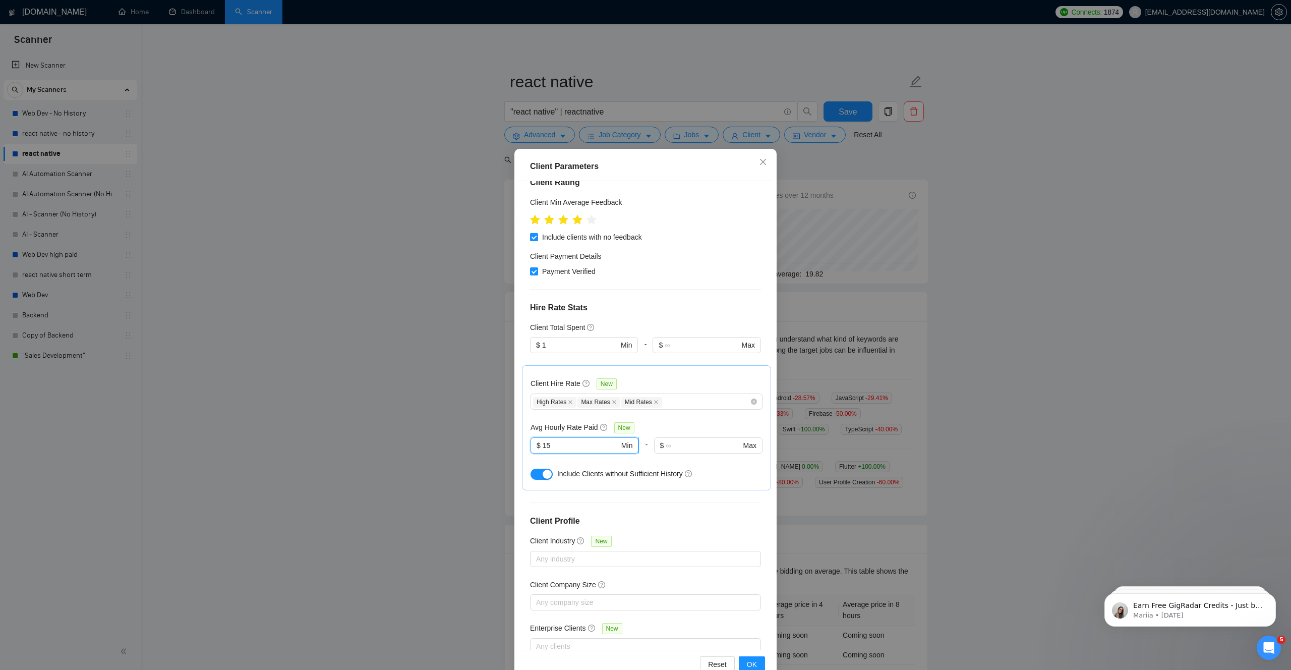
click at [558, 440] on input "15" at bounding box center [581, 445] width 77 height 11
type input "17"
click at [756, 459] on div "Client Hire Rate New High Rates Max Rates Mid Rates Avg Hourly Rate Paid New 17…" at bounding box center [646, 427] width 249 height 125
click at [755, 663] on span "OK" at bounding box center [752, 664] width 10 height 11
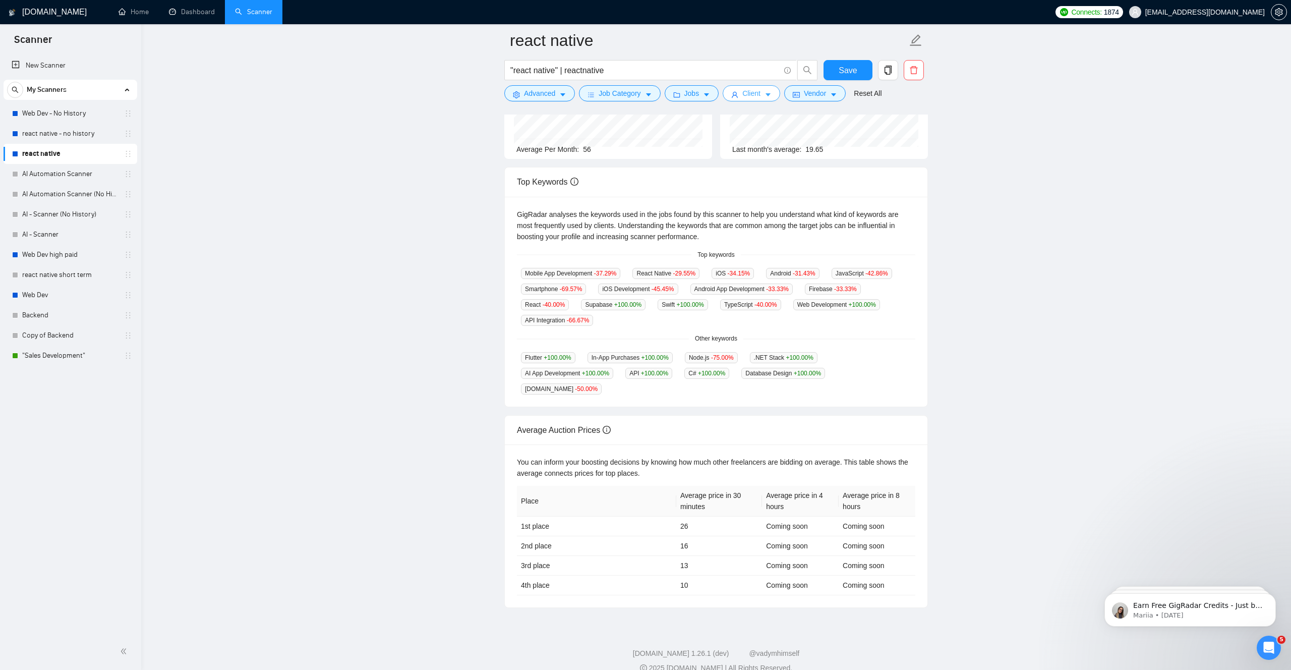
scroll to position [0, 0]
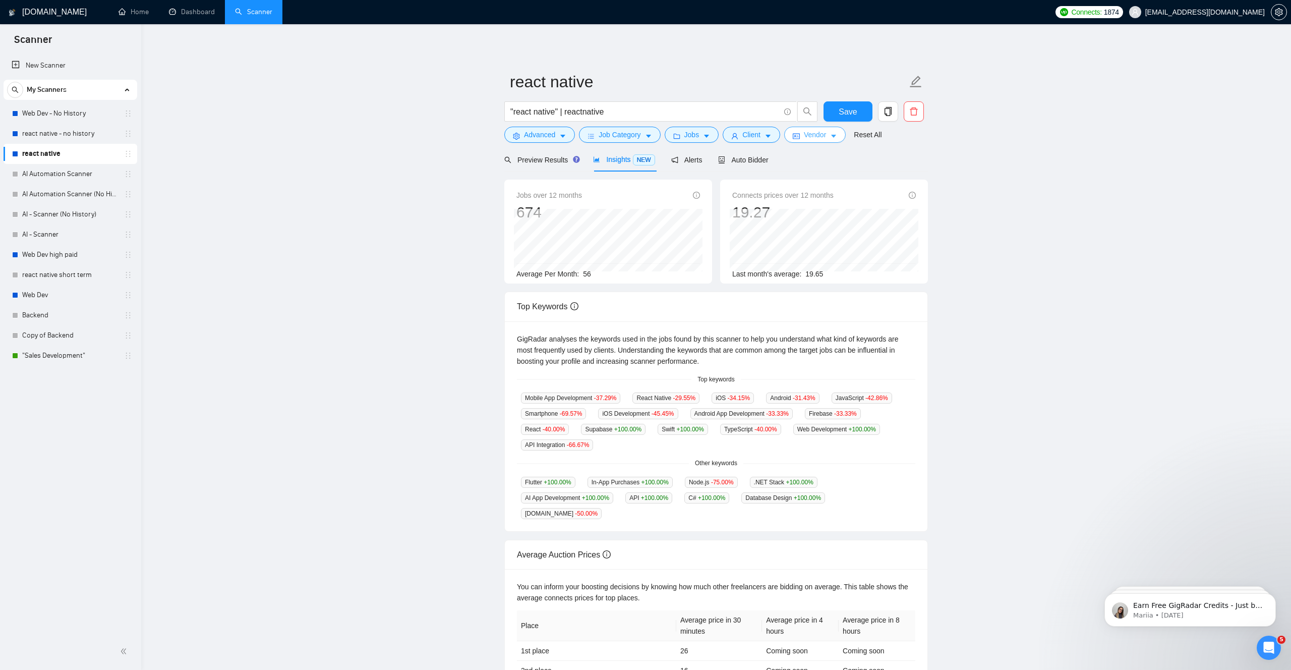
click at [838, 131] on button "Vendor" at bounding box center [815, 135] width 62 height 16
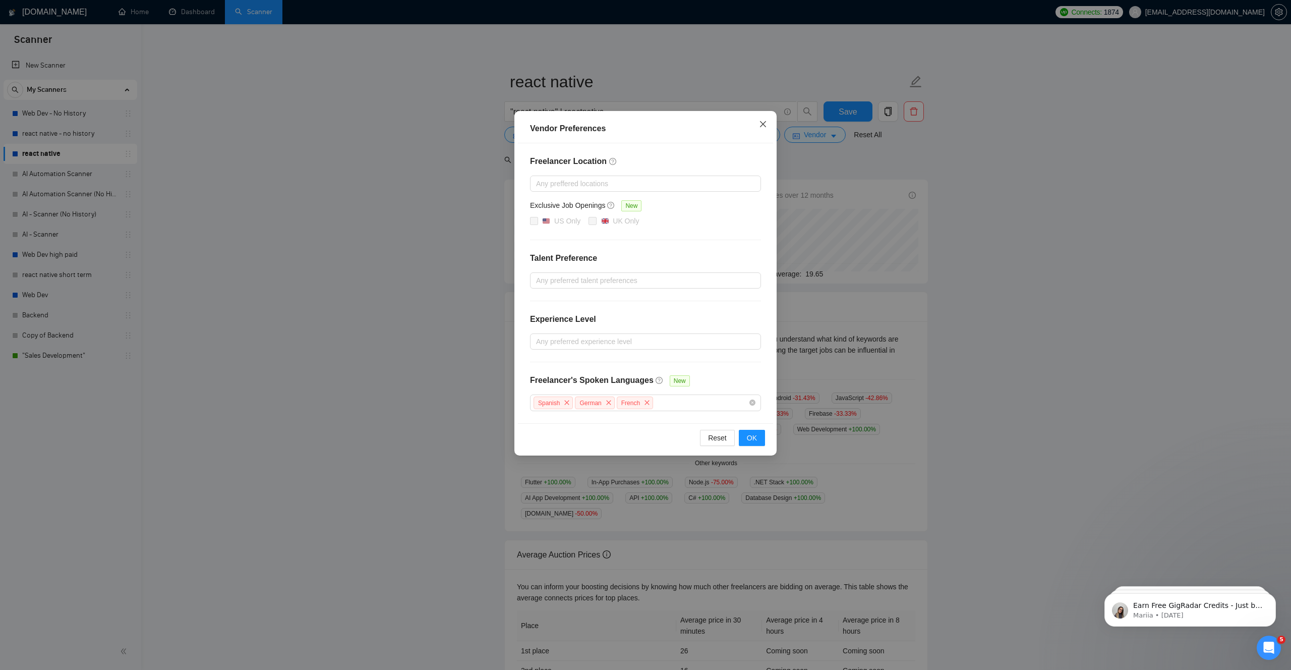
click at [759, 128] on icon "close" at bounding box center [763, 124] width 8 height 8
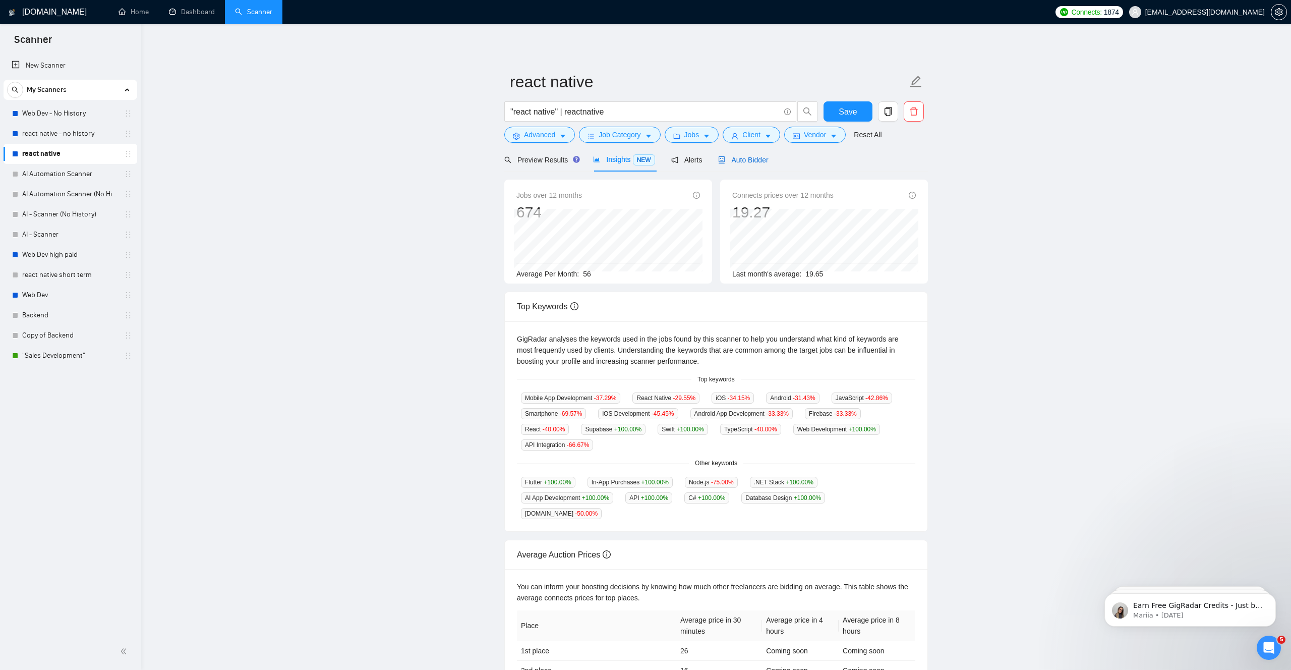
click at [746, 157] on span "Auto Bidder" at bounding box center [743, 160] width 50 height 8
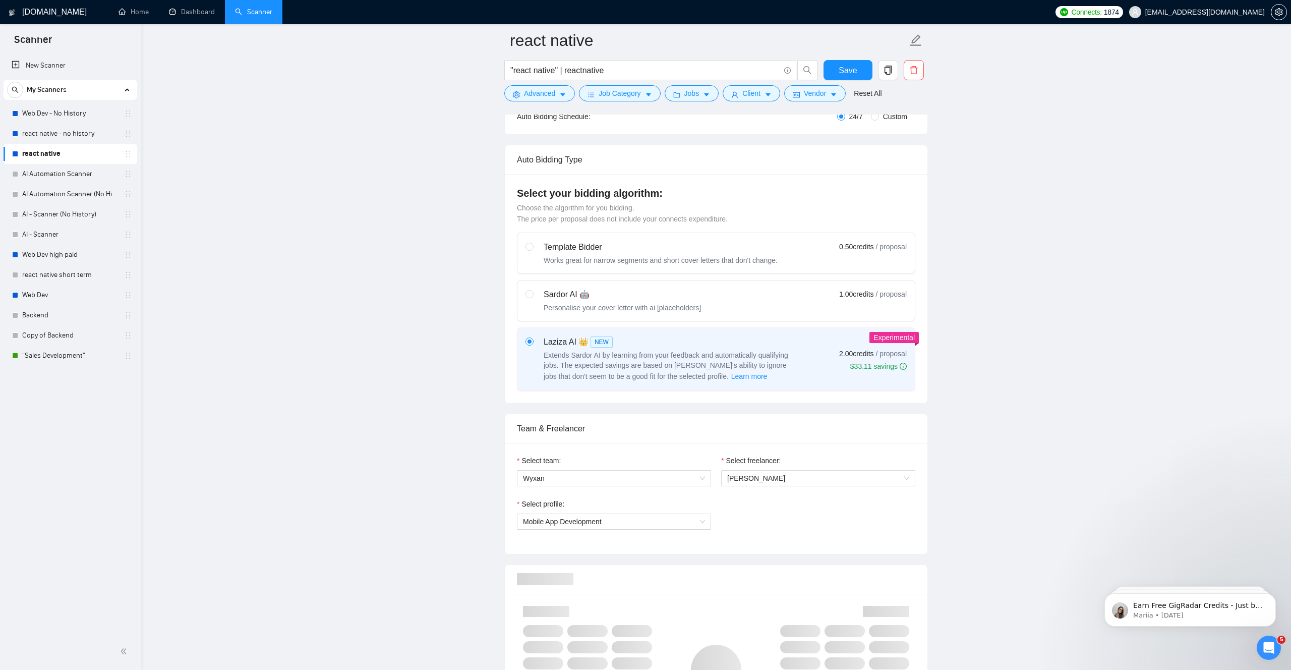
scroll to position [282, 0]
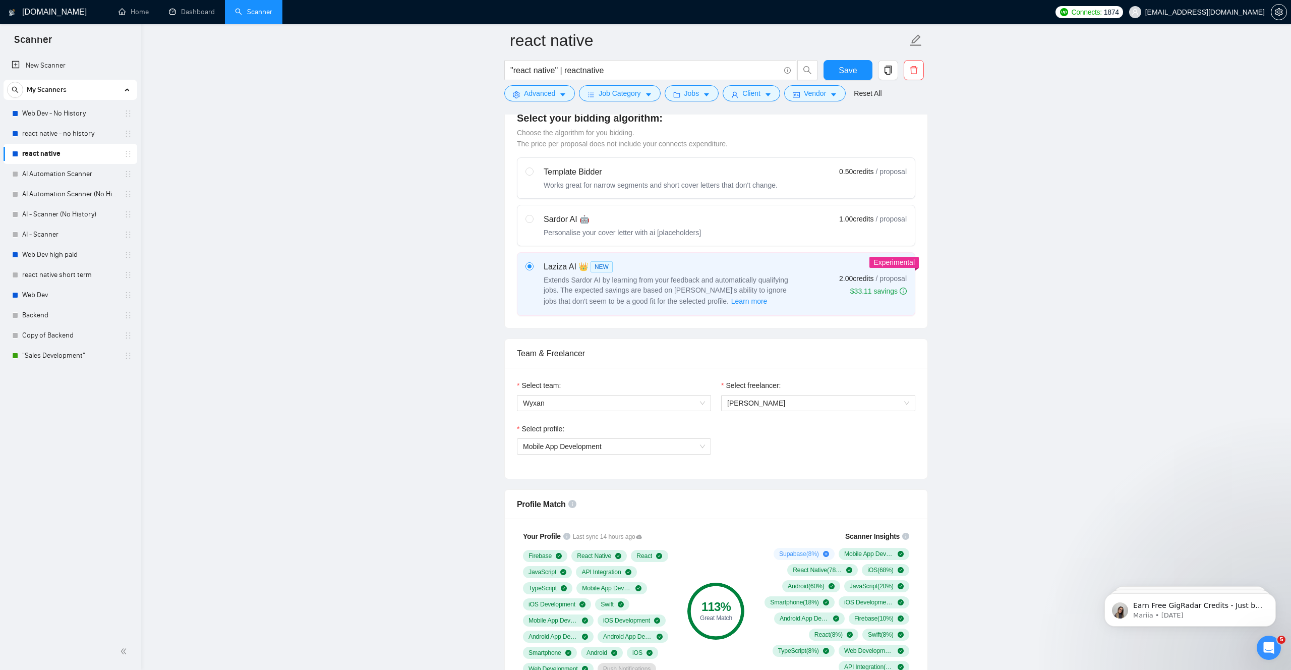
click at [715, 241] on label "Sardor AI 🤖 Personalise your cover letter with ai [placeholders] 1.00 credits /…" at bounding box center [716, 225] width 397 height 40
click at [533, 222] on input "radio" at bounding box center [529, 218] width 7 height 7
radio input "true"
radio input "false"
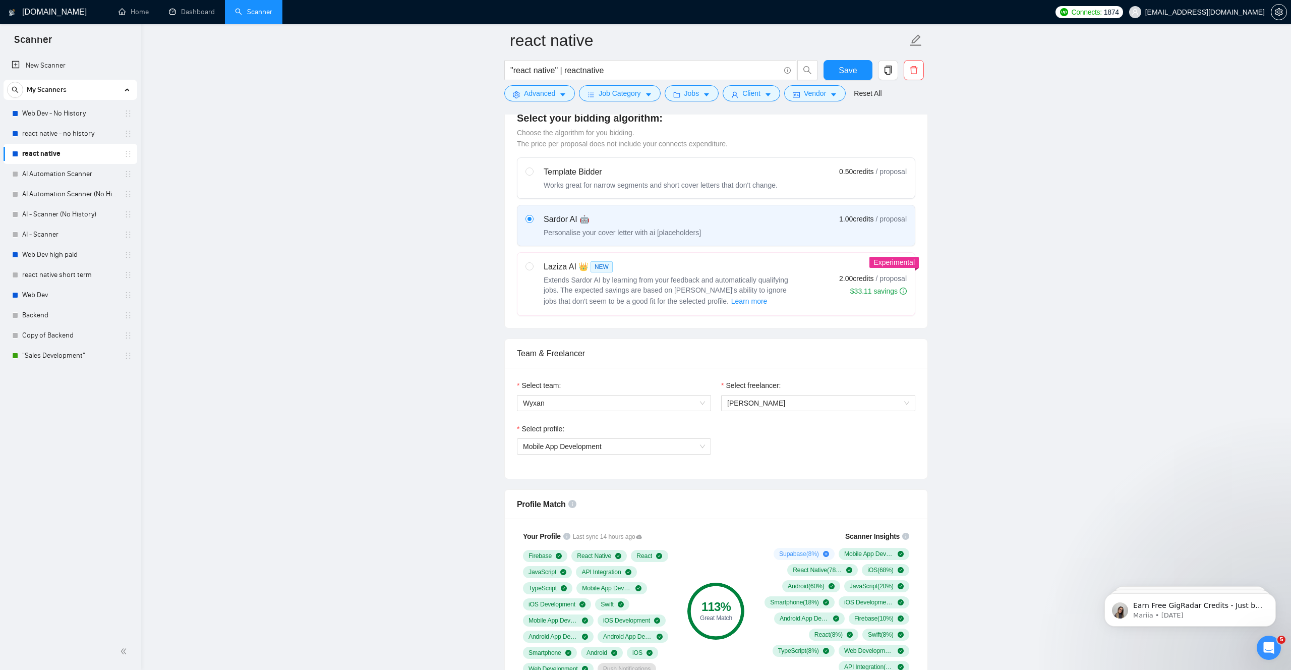
click at [702, 271] on div "Laziza AI 👑 NEW" at bounding box center [670, 267] width 252 height 12
click at [533, 269] on input "radio" at bounding box center [529, 265] width 7 height 7
radio input "true"
radio input "false"
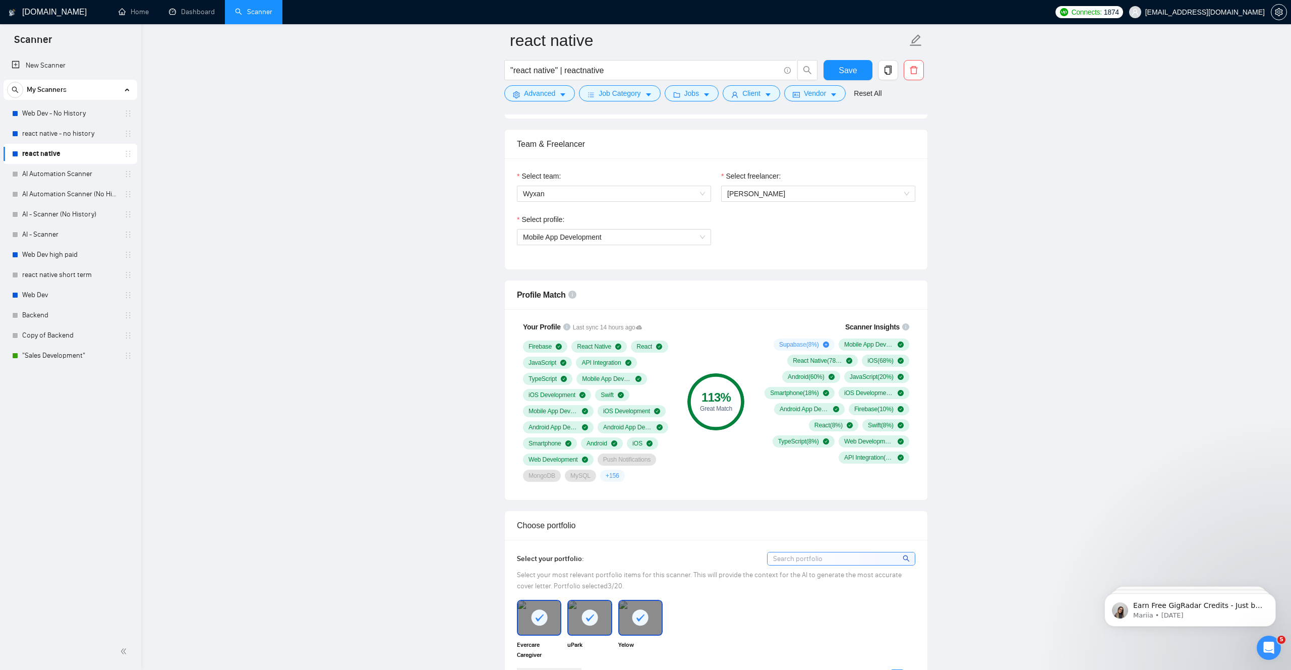
scroll to position [494, 0]
click at [755, 194] on span "Hamza Aman" at bounding box center [756, 191] width 58 height 8
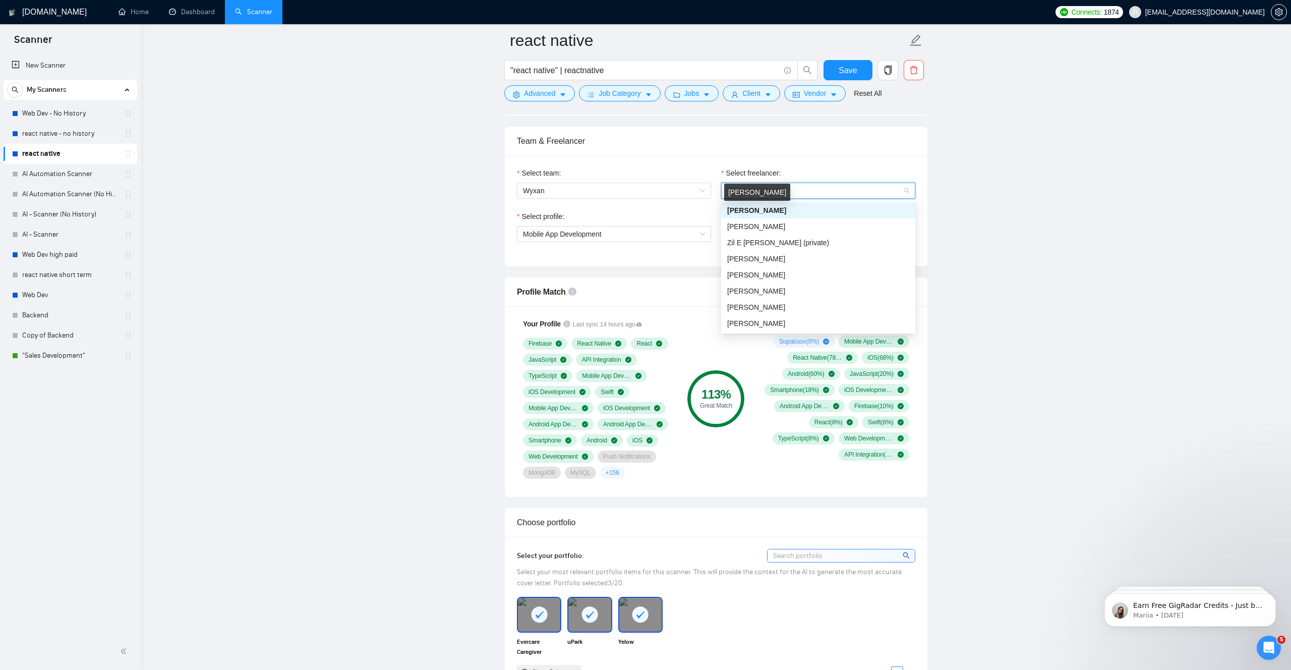
click at [756, 206] on span "Hamza Aman" at bounding box center [756, 210] width 59 height 8
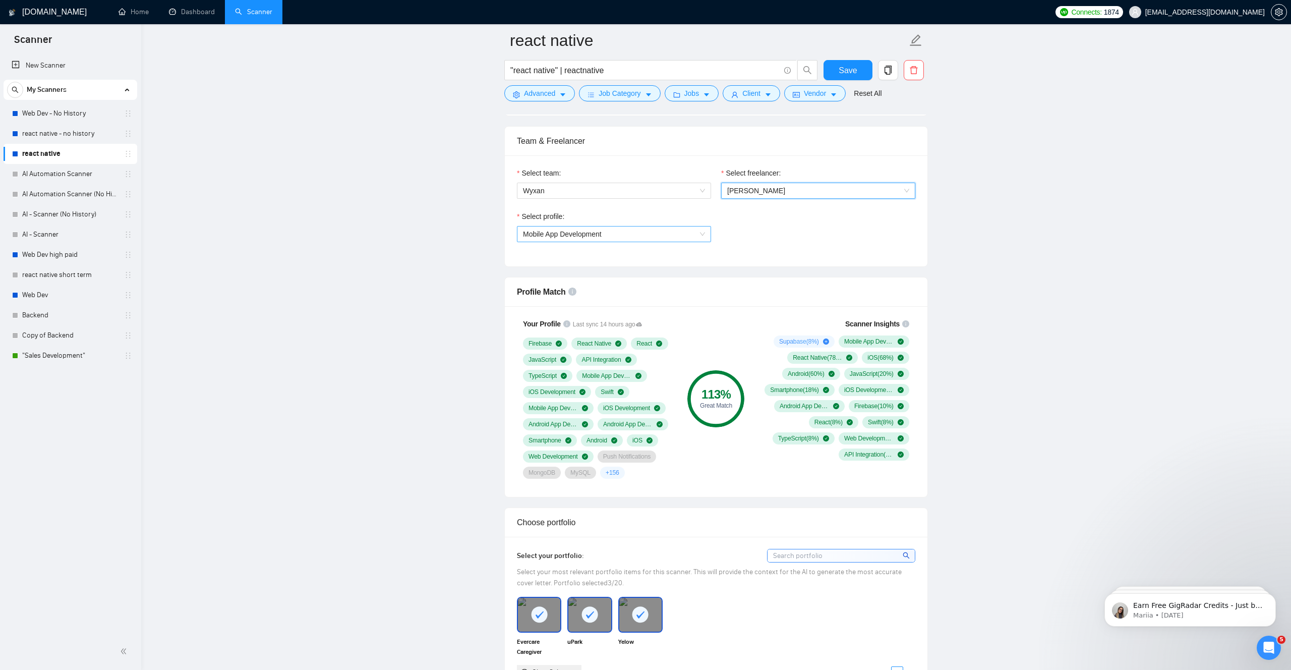
click at [648, 235] on span "Mobile App Development" at bounding box center [614, 233] width 182 height 15
click at [622, 287] on div "Mobile App Development" at bounding box center [614, 285] width 182 height 11
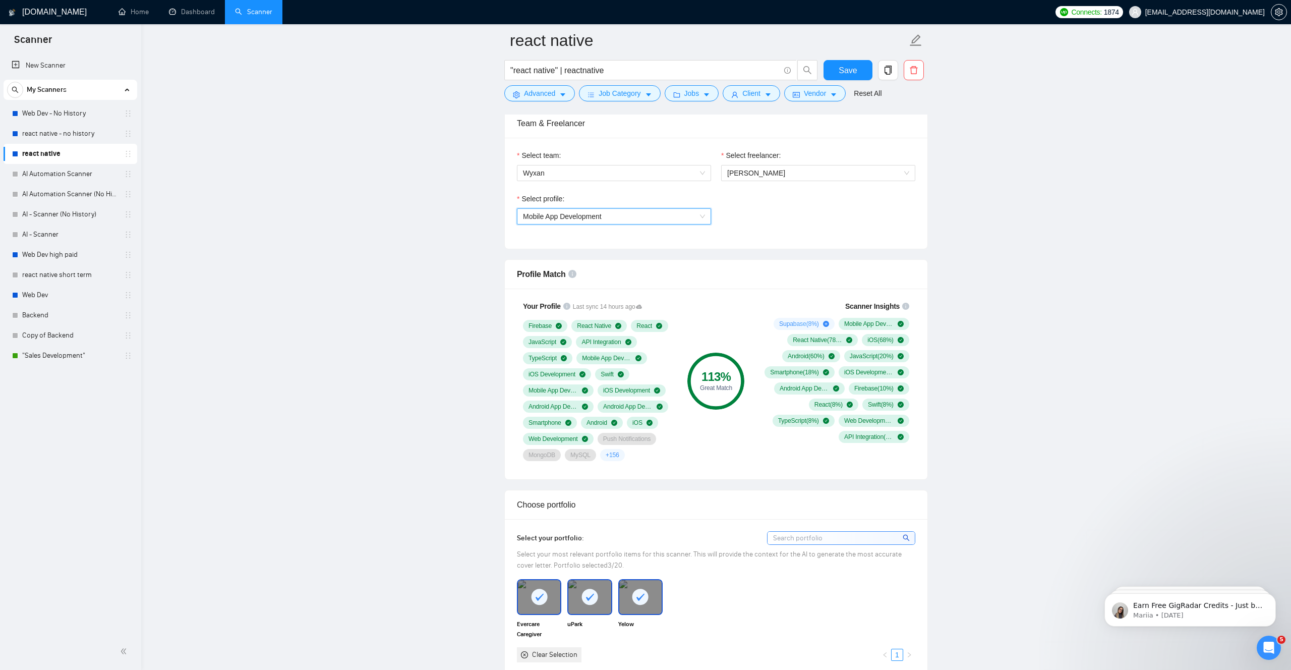
click at [504, 455] on div "Profile Match Your Profile Last sync 14 hours ago Firebase React Native React J…" at bounding box center [716, 369] width 424 height 220
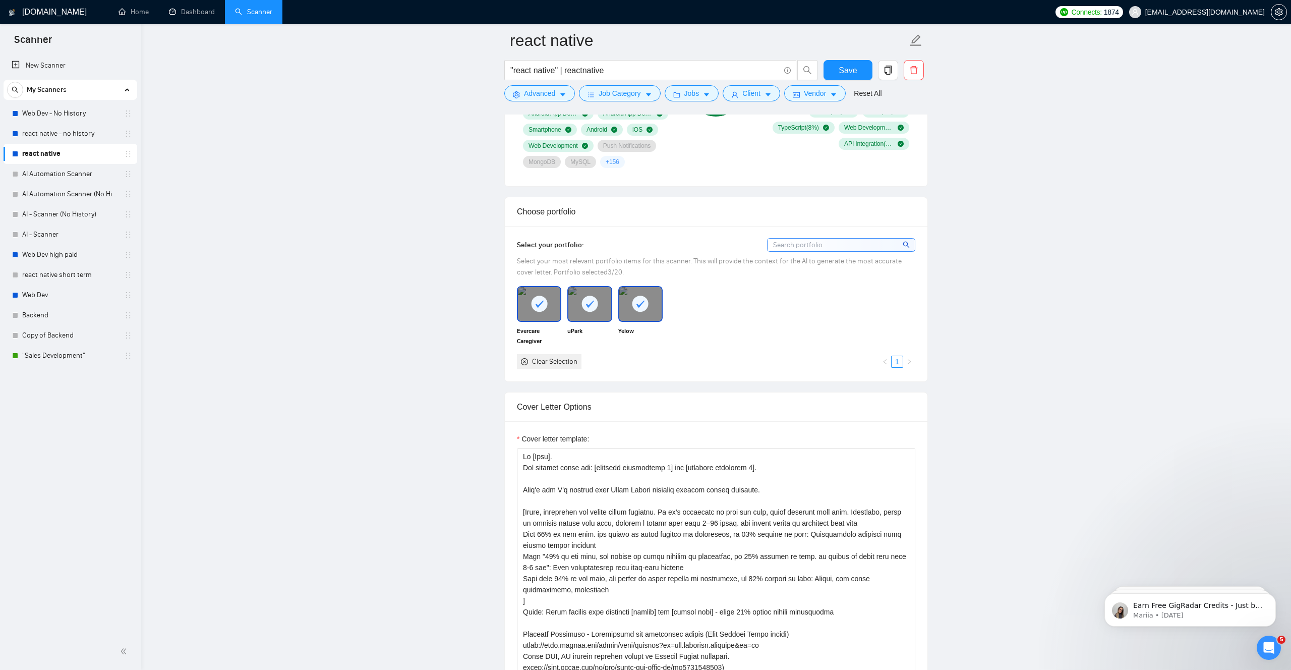
scroll to position [826, 0]
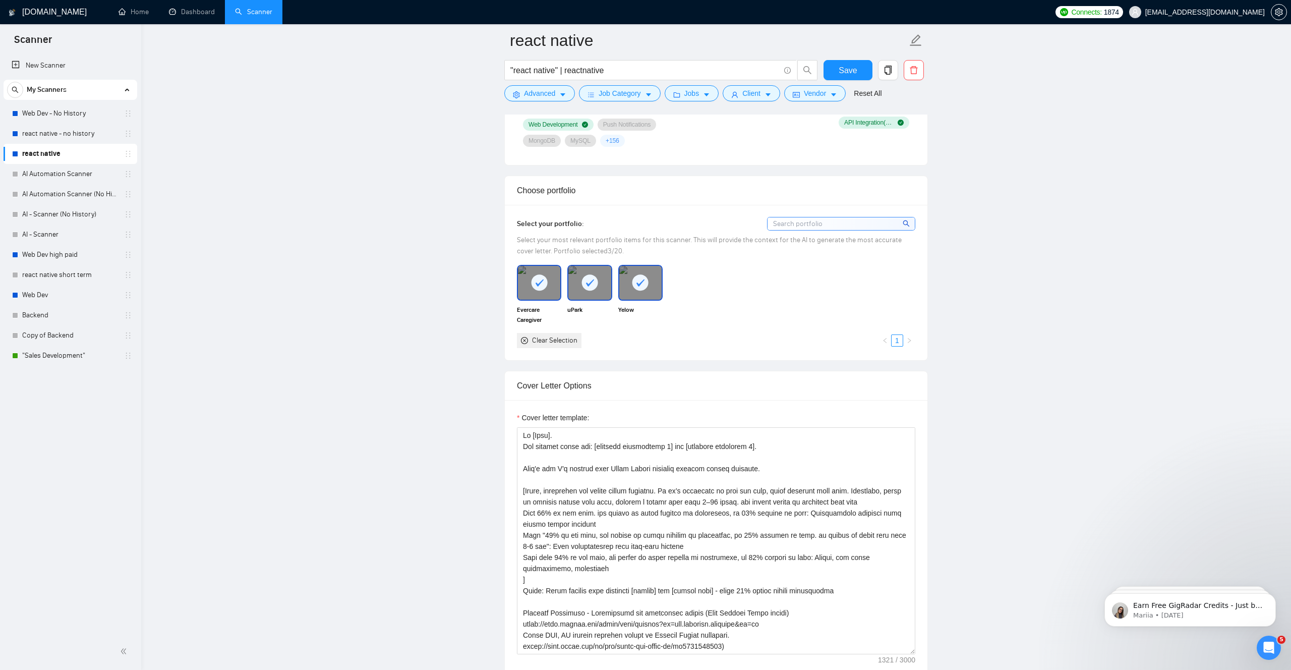
click at [592, 289] on rect at bounding box center [590, 282] width 16 height 16
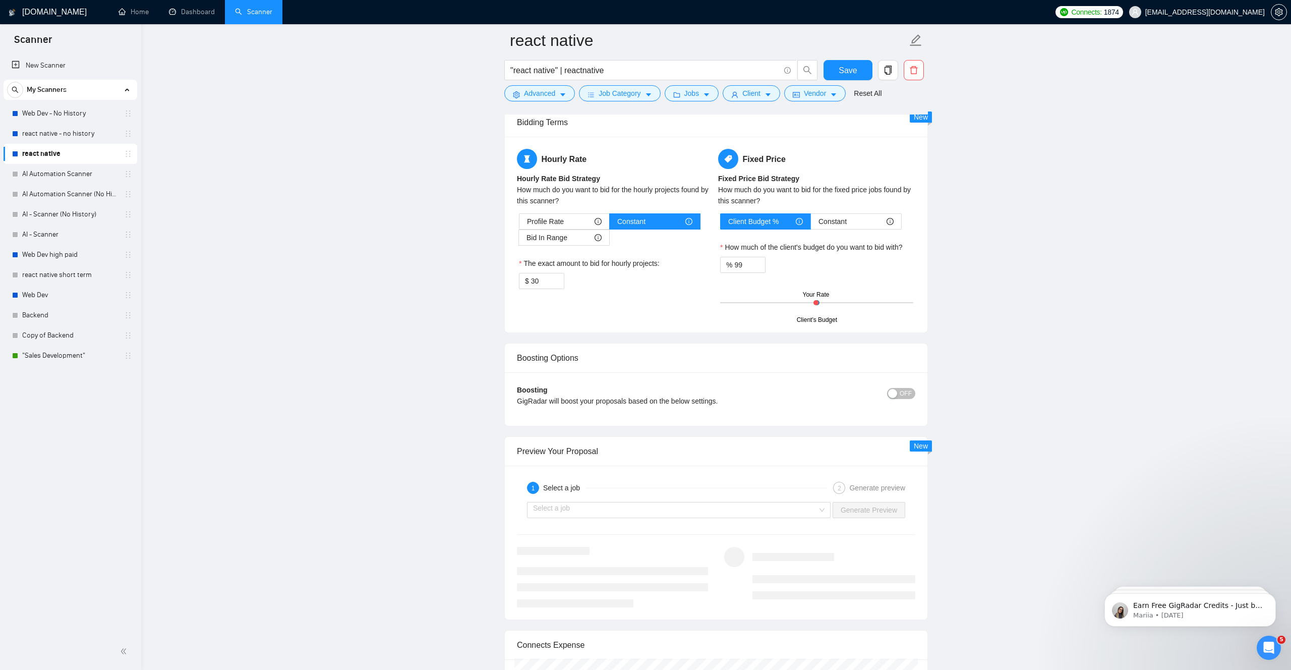
scroll to position [1569, 0]
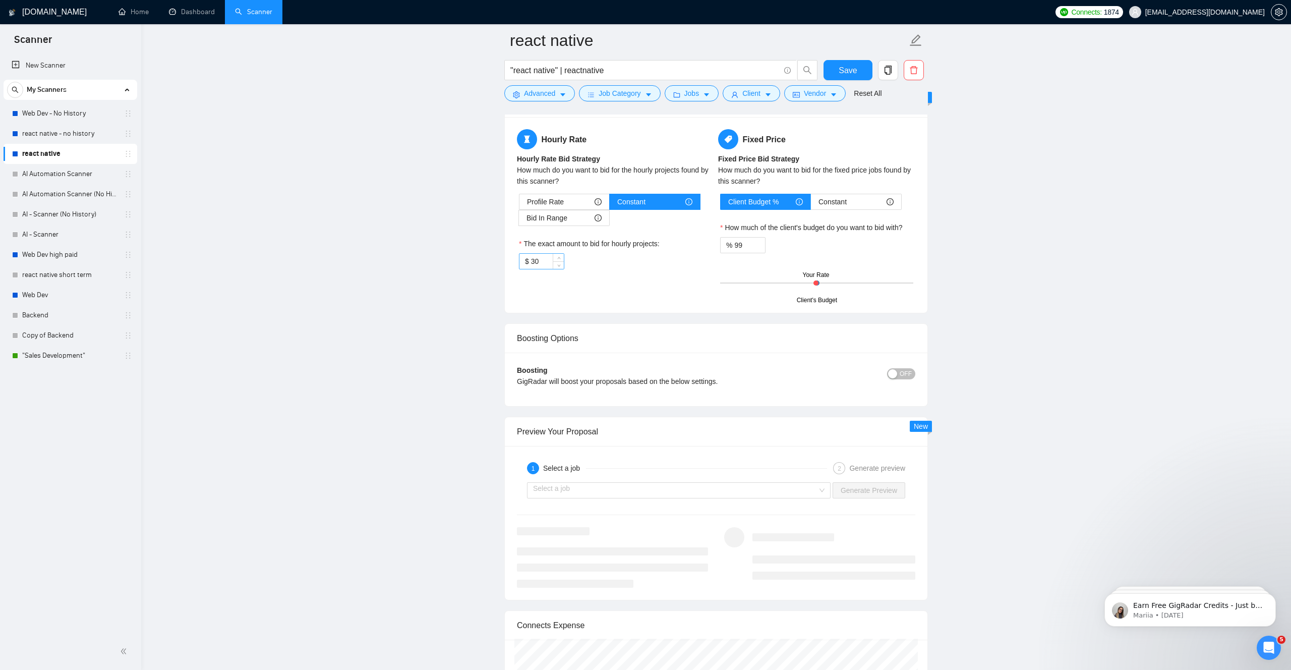
click at [546, 261] on input "30" at bounding box center [547, 261] width 33 height 15
click at [624, 298] on div "Hourly Rate Hourly Rate Bid Strategy How much do you want to bid for the hourly…" at bounding box center [716, 215] width 403 height 172
click at [541, 262] on input "25" at bounding box center [547, 261] width 33 height 15
type input "27"
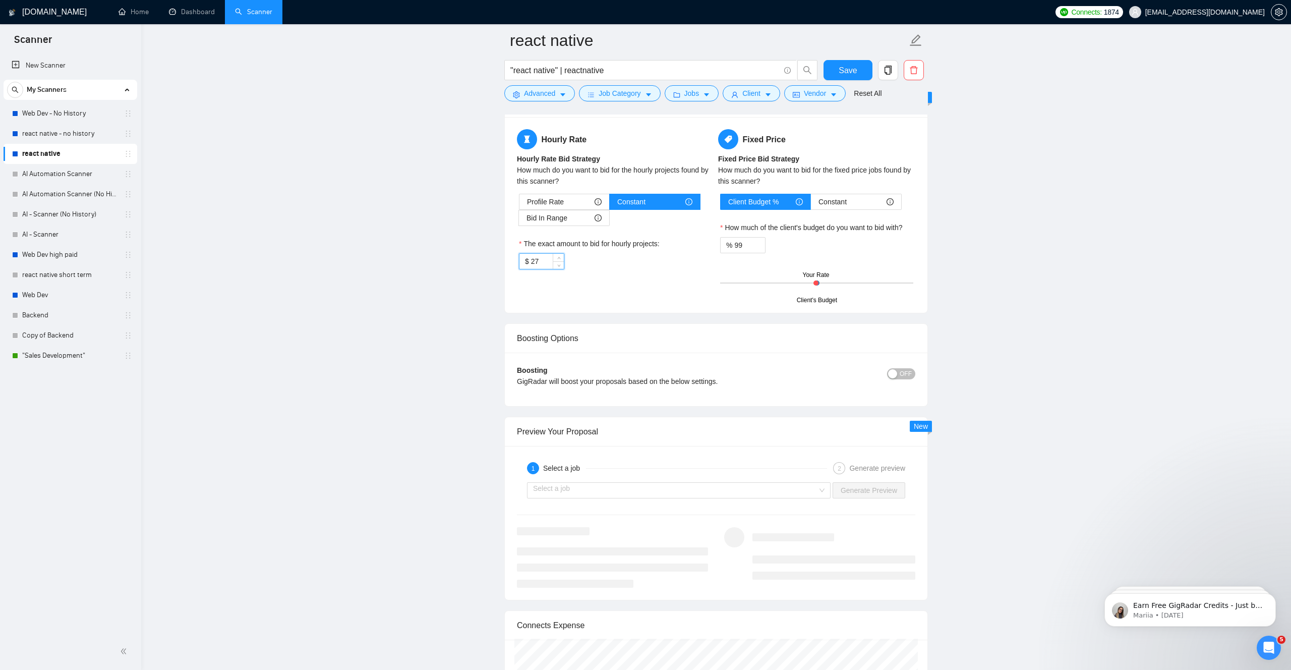
click at [574, 268] on div "$ 27" at bounding box center [615, 261] width 193 height 16
drag, startPoint x: 816, startPoint y: 285, endPoint x: 824, endPoint y: 284, distance: 8.1
click at [824, 285] on div "Client's Budget Your Rate" at bounding box center [816, 282] width 193 height 35
click at [820, 283] on div at bounding box center [816, 282] width 193 height 1
click at [733, 240] on div "% 99" at bounding box center [742, 245] width 45 height 16
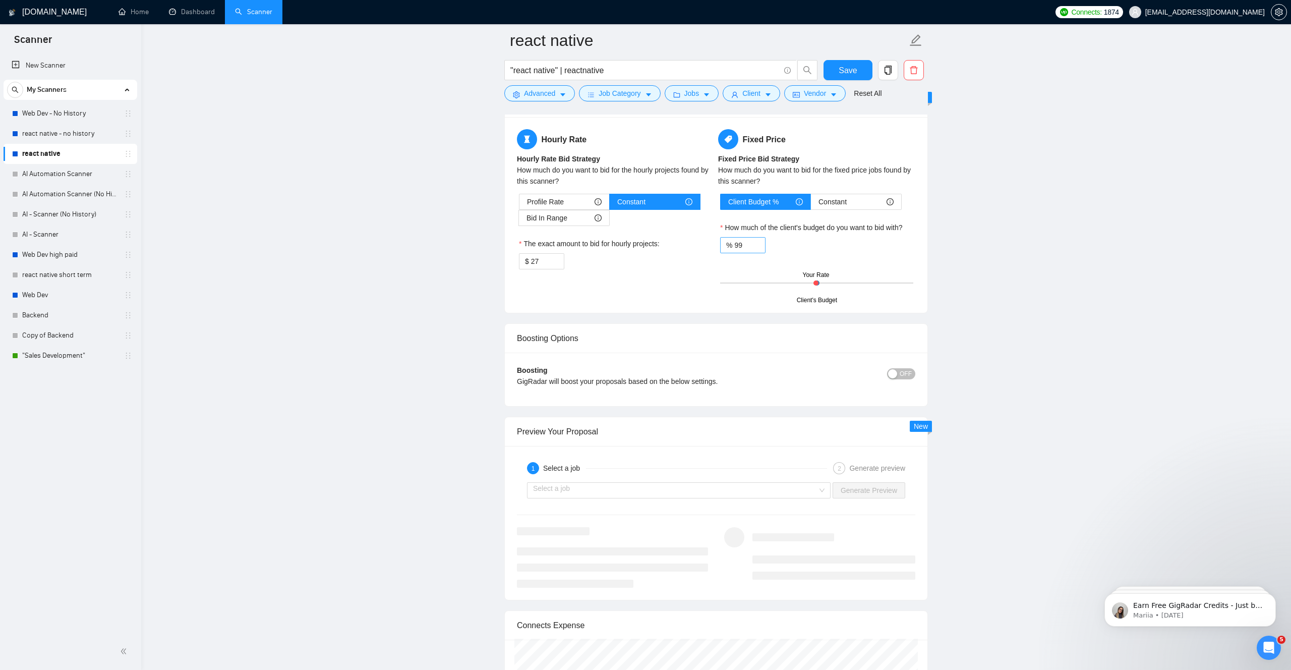
click at [733, 240] on div "% 99" at bounding box center [742, 245] width 45 height 16
type input "9"
type input "110"
click at [763, 280] on div "Client's Budget Your Rate" at bounding box center [816, 282] width 193 height 35
click at [734, 302] on div "Hourly Rate Hourly Rate Bid Strategy How much do you want to bid for the hourly…" at bounding box center [716, 215] width 423 height 196
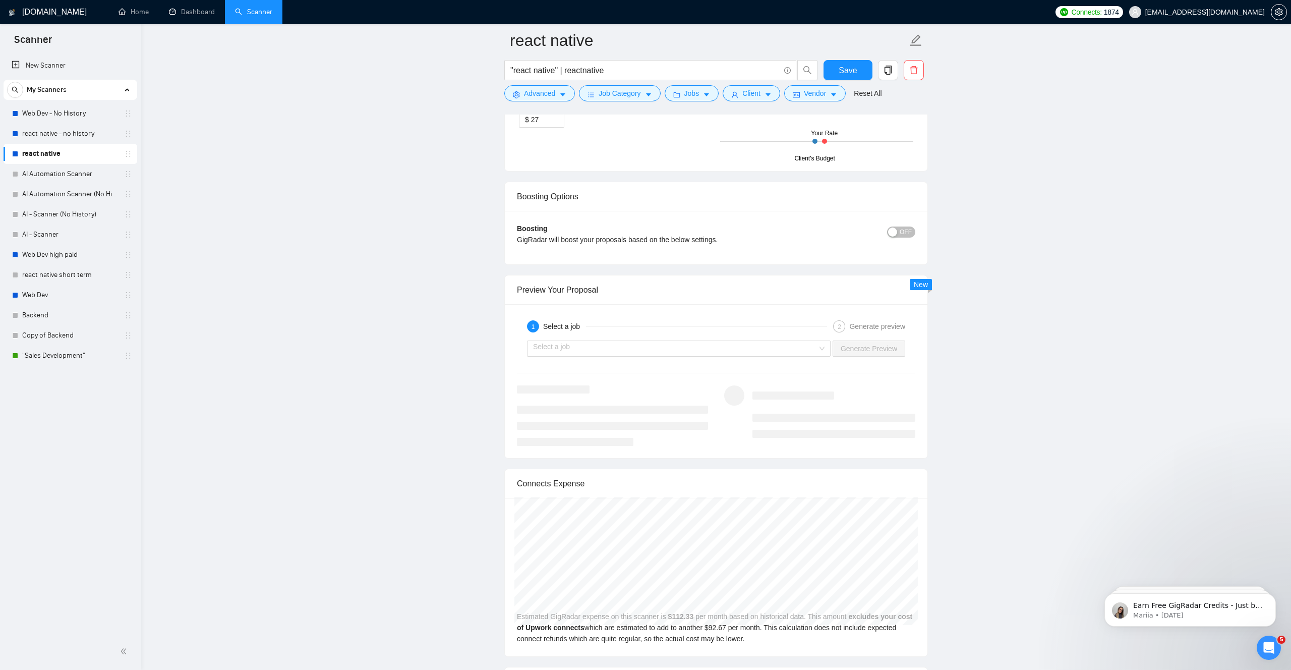
scroll to position [1786, 0]
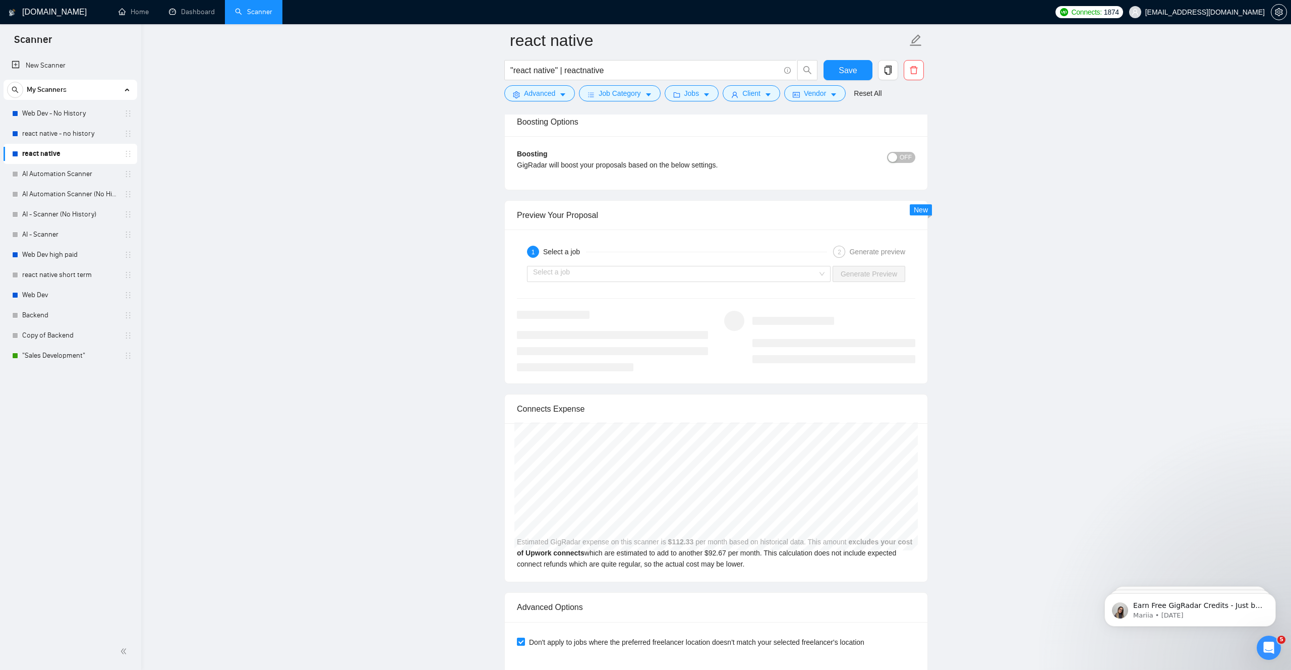
click at [902, 156] on span "OFF" at bounding box center [906, 157] width 12 height 11
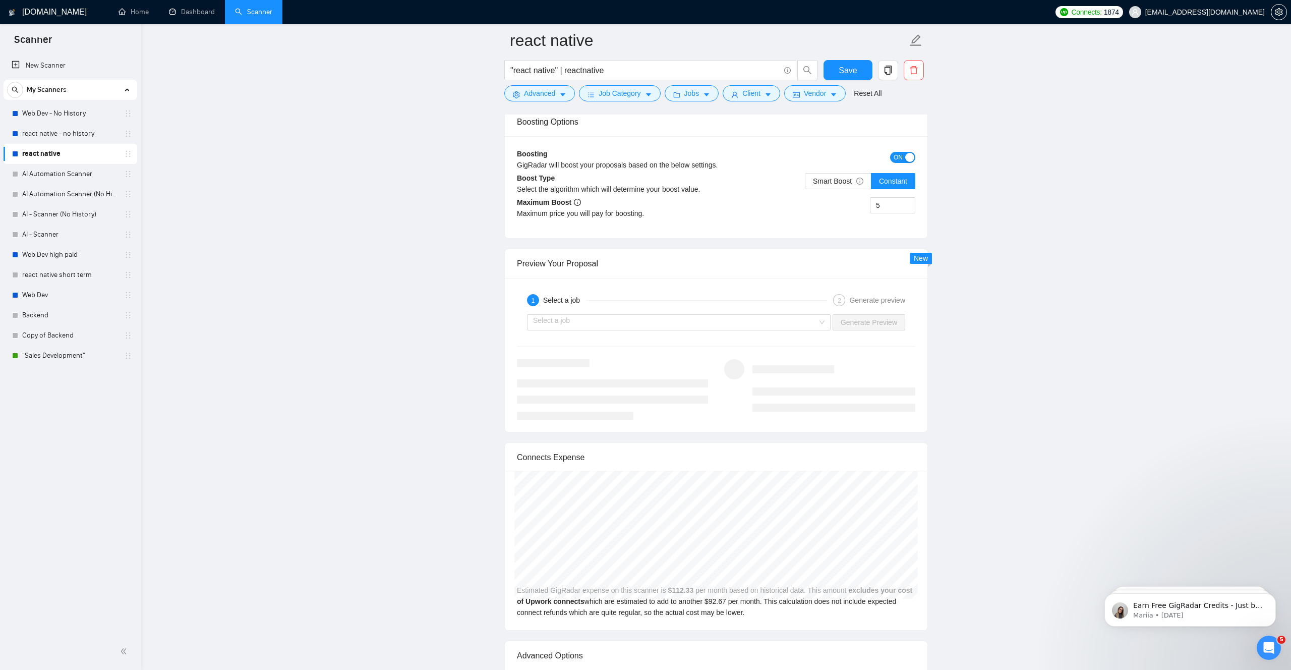
click at [902, 156] on span "ON" at bounding box center [898, 157] width 9 height 11
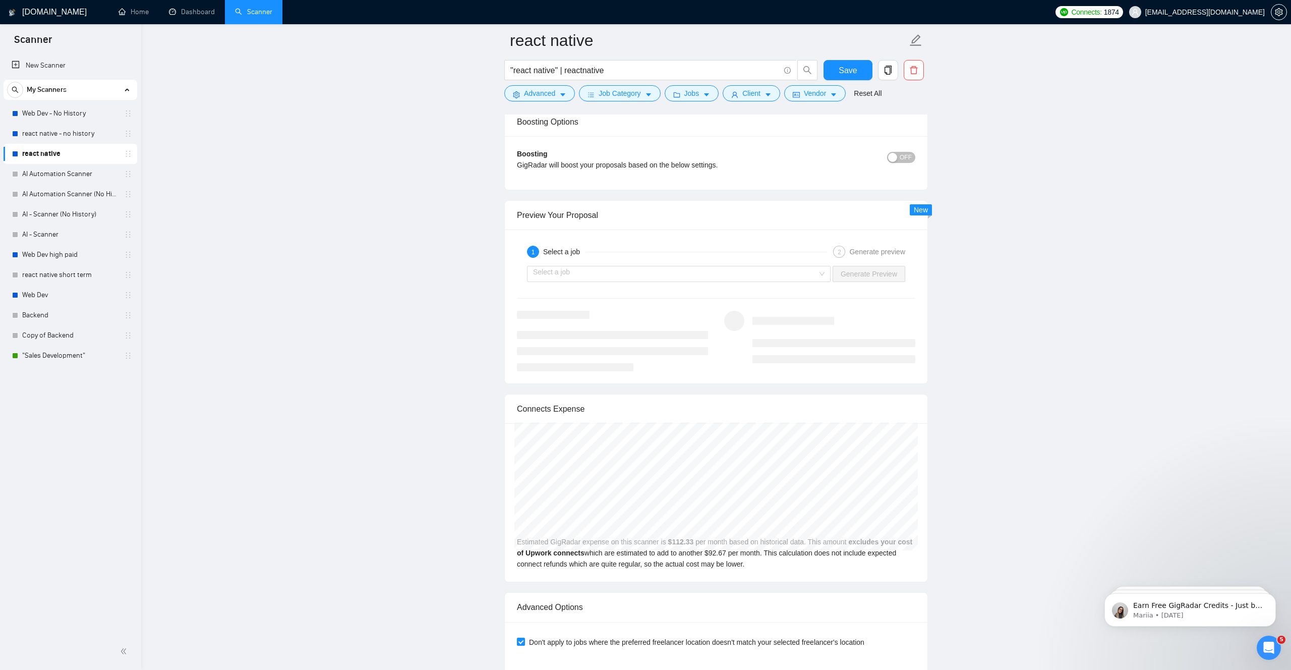
click at [902, 156] on span "OFF" at bounding box center [906, 157] width 12 height 11
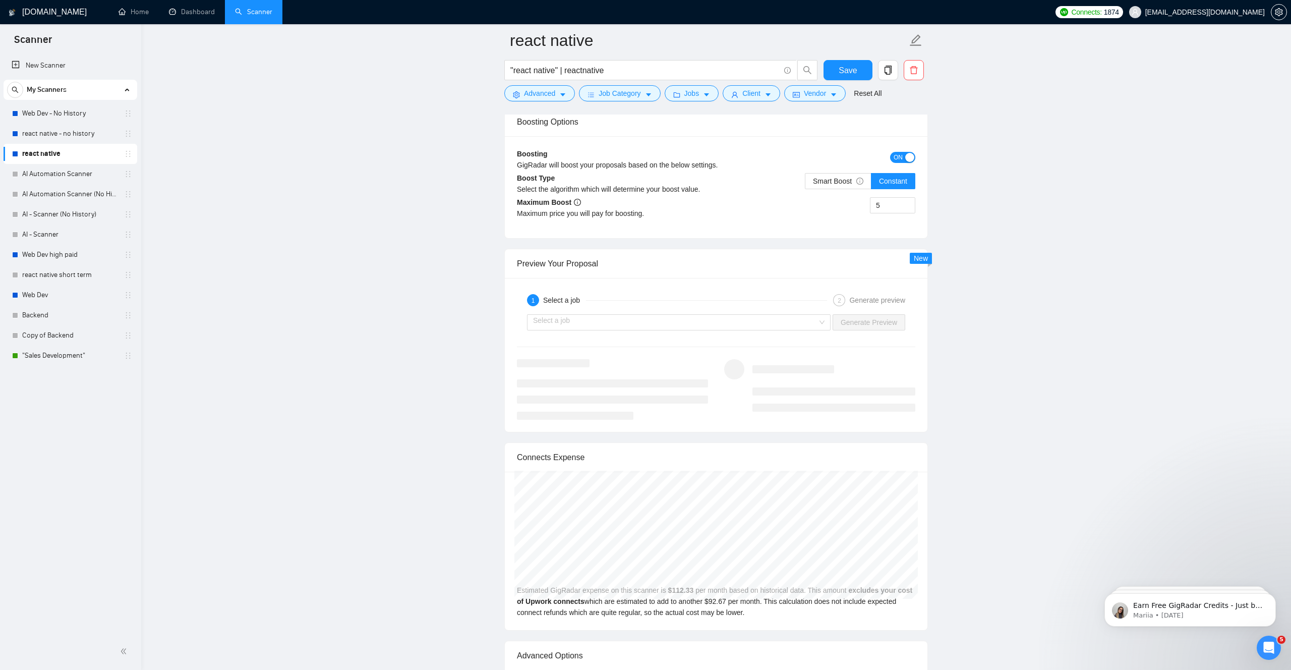
click at [902, 156] on span "ON" at bounding box center [898, 157] width 9 height 11
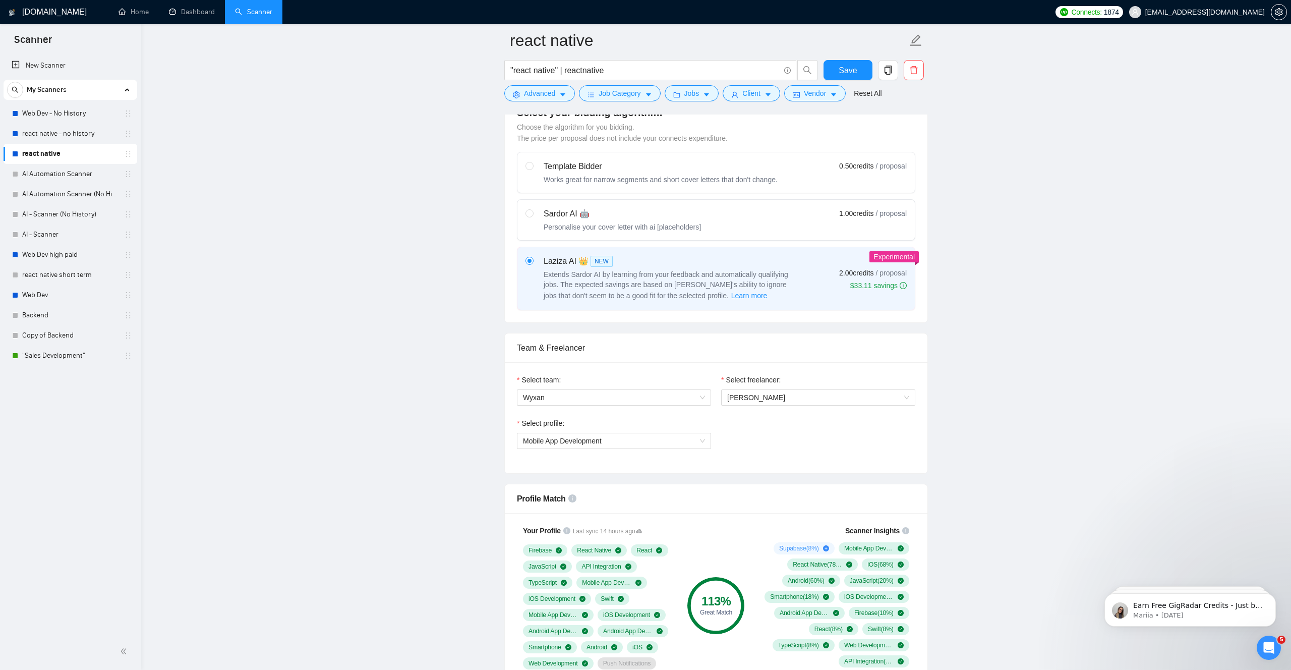
scroll to position [284, 0]
click at [687, 192] on label "Template Bidder Works great for narrow segments and short cover letters that do…" at bounding box center [716, 175] width 397 height 40
click at [533, 172] on input "radio" at bounding box center [529, 168] width 7 height 7
radio input "true"
radio input "false"
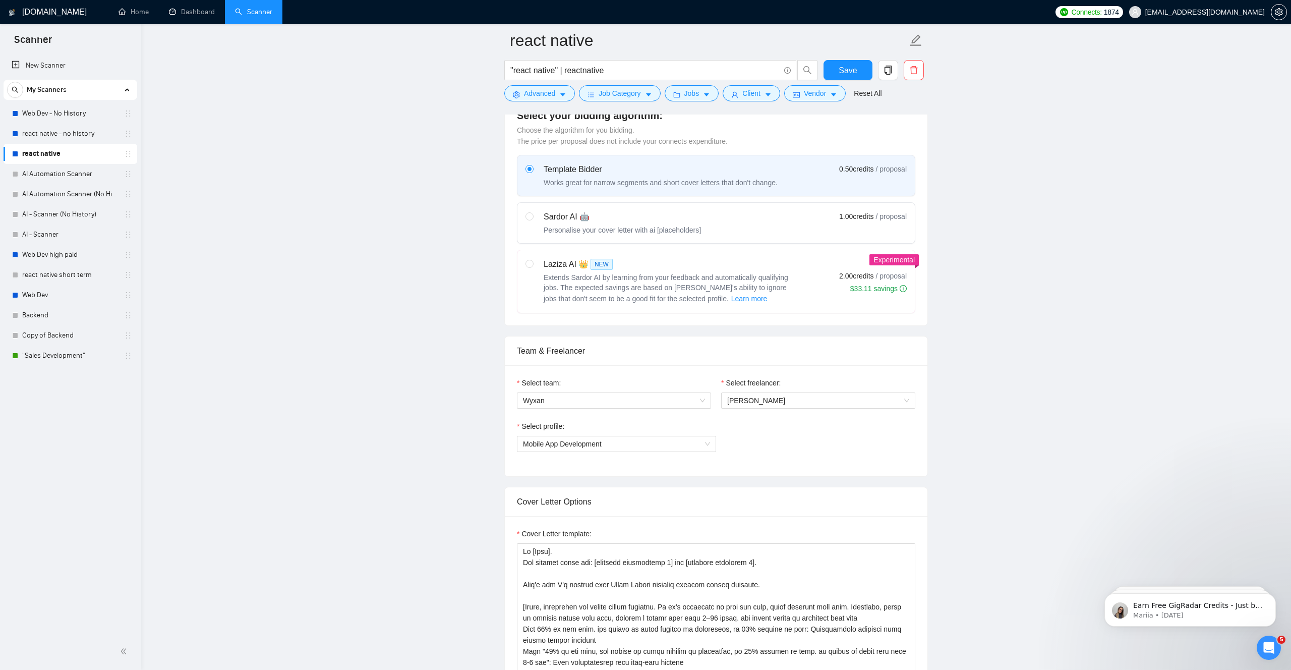
click at [687, 211] on div "Sardor AI 🤖" at bounding box center [622, 217] width 157 height 12
click at [533, 212] on input "radio" at bounding box center [529, 215] width 7 height 7
radio input "true"
radio input "false"
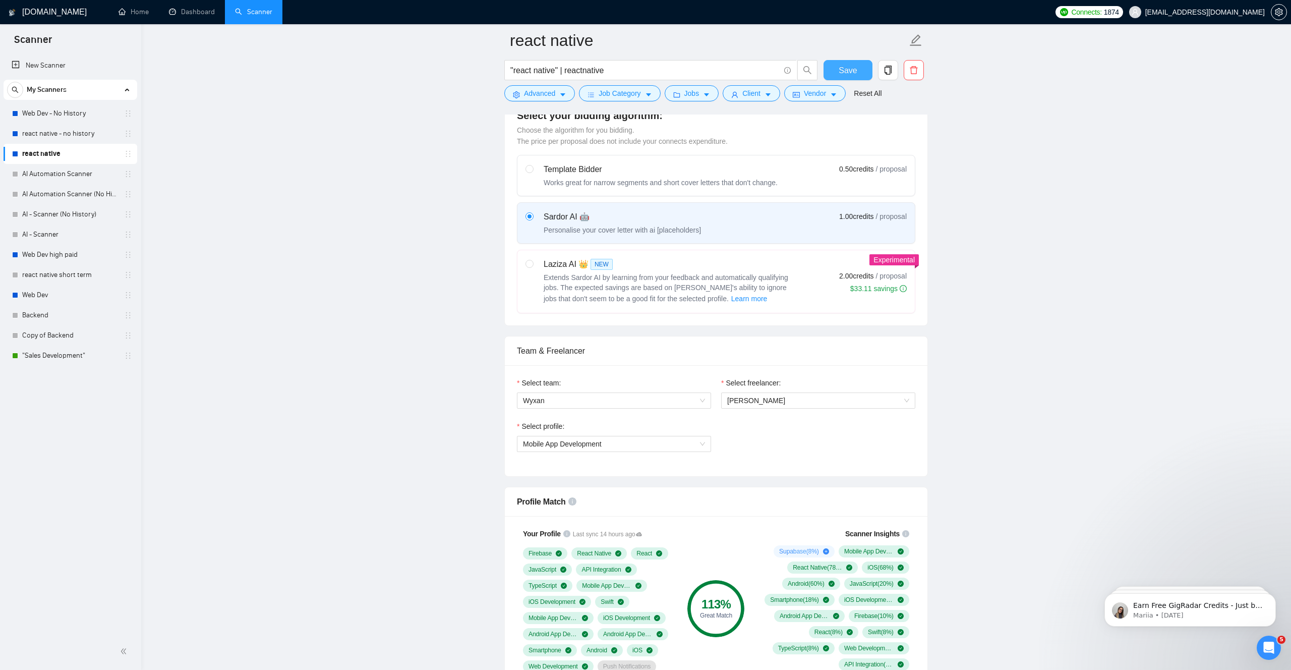
click at [849, 69] on span "Save" at bounding box center [848, 70] width 18 height 13
